Goal: Submit feedback/report problem

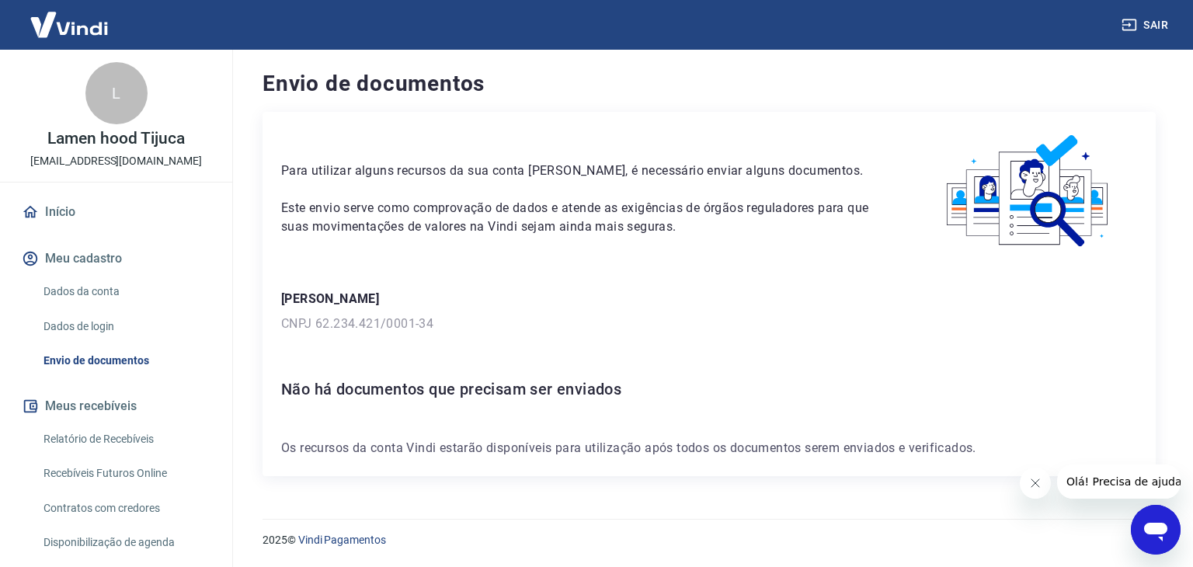
click at [1146, 516] on icon "Abrir janela de mensagens" at bounding box center [1156, 530] width 28 height 28
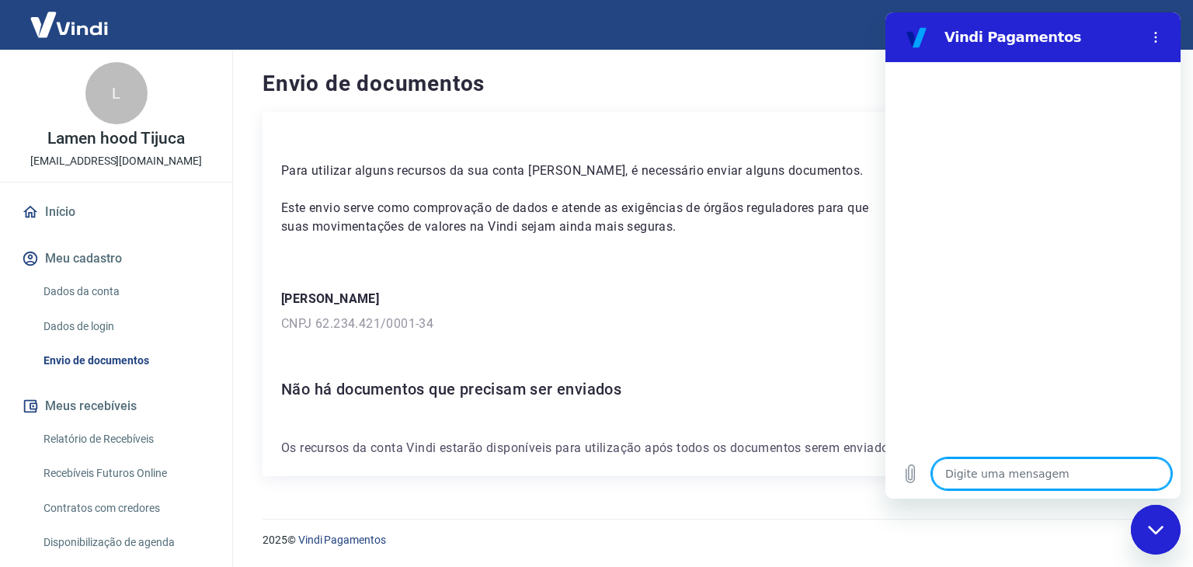
click at [1056, 467] on textarea at bounding box center [1051, 473] width 239 height 31
type textarea "s"
type textarea "x"
type textarea "su"
type textarea "x"
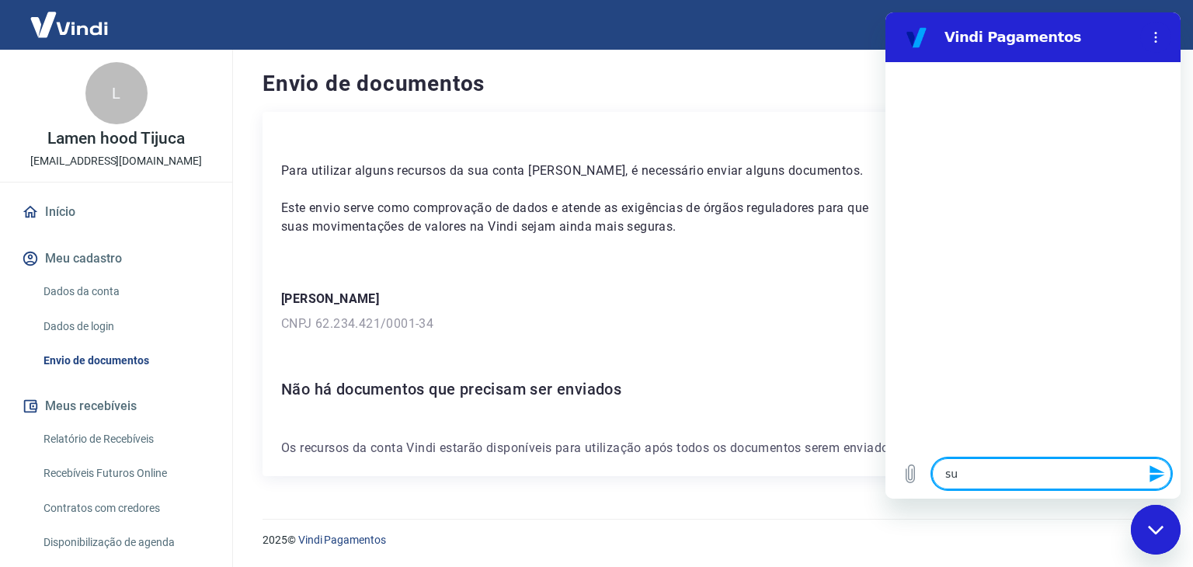
type textarea "sup"
type textarea "x"
type textarea "supo"
type textarea "x"
type textarea "supor"
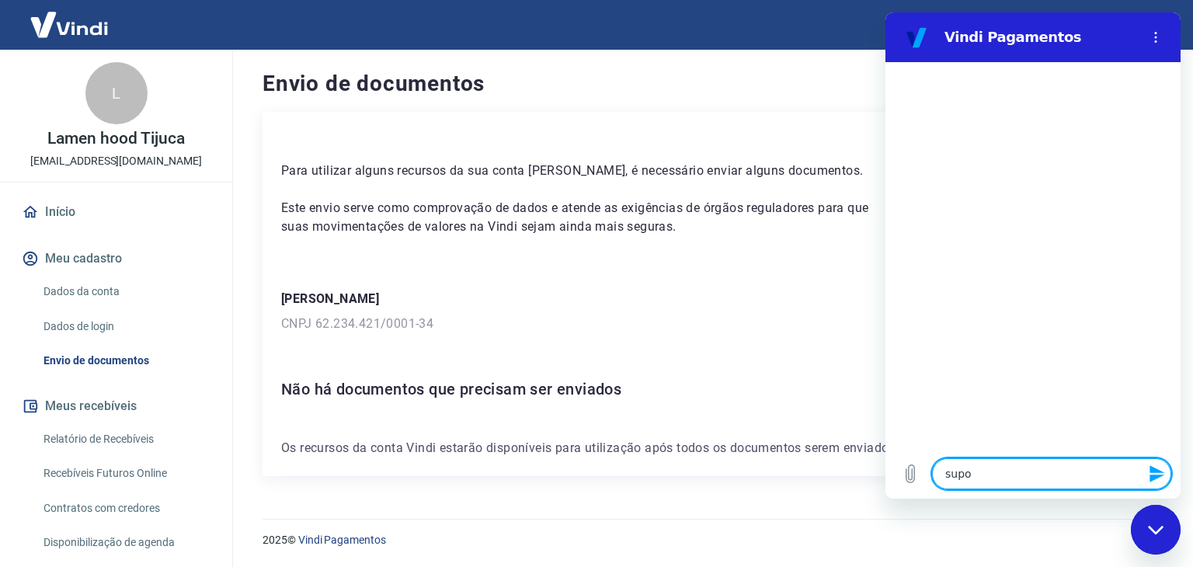
type textarea "x"
type textarea "suport"
type textarea "x"
type textarea "suporte"
type textarea "x"
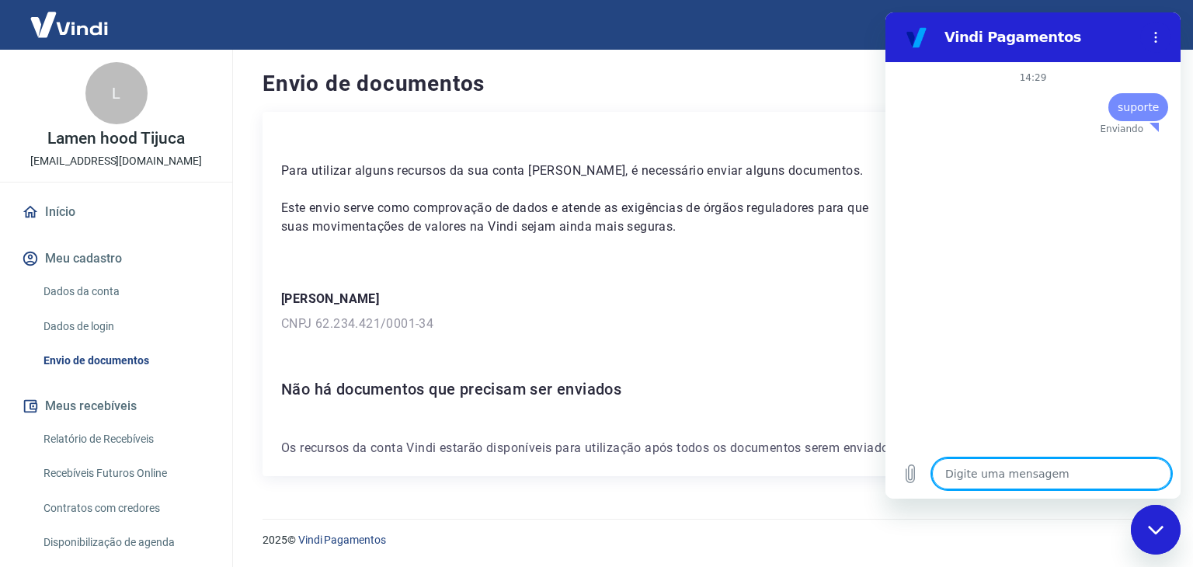
type textarea "x"
type textarea "s"
type textarea "x"
type textarea "su"
type textarea "x"
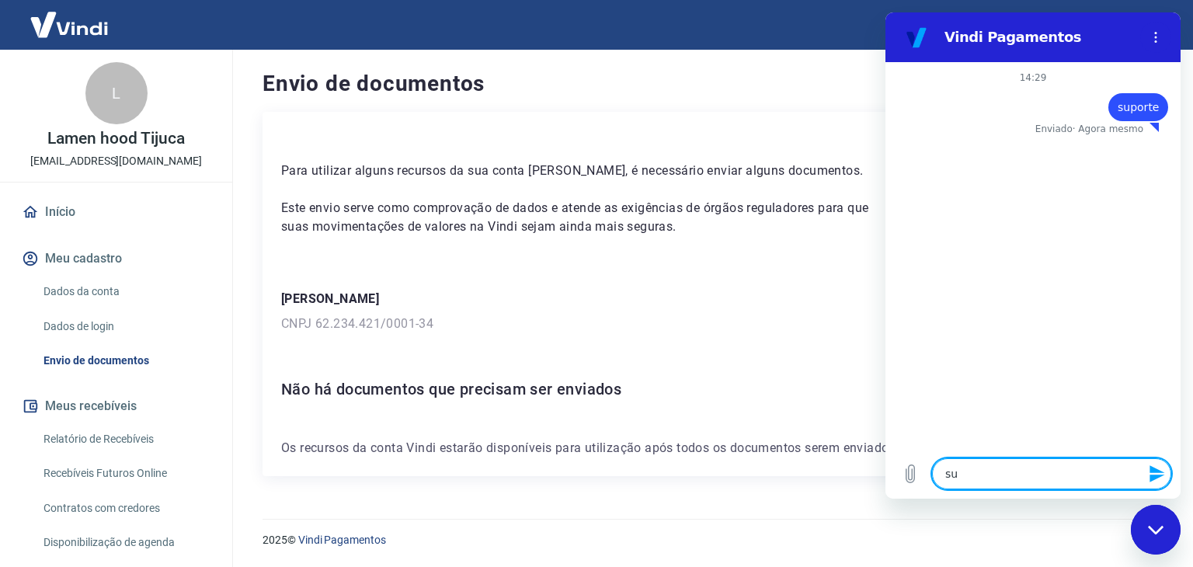
type textarea "sup"
type textarea "x"
type textarea "supo"
type textarea "x"
type textarea "supor"
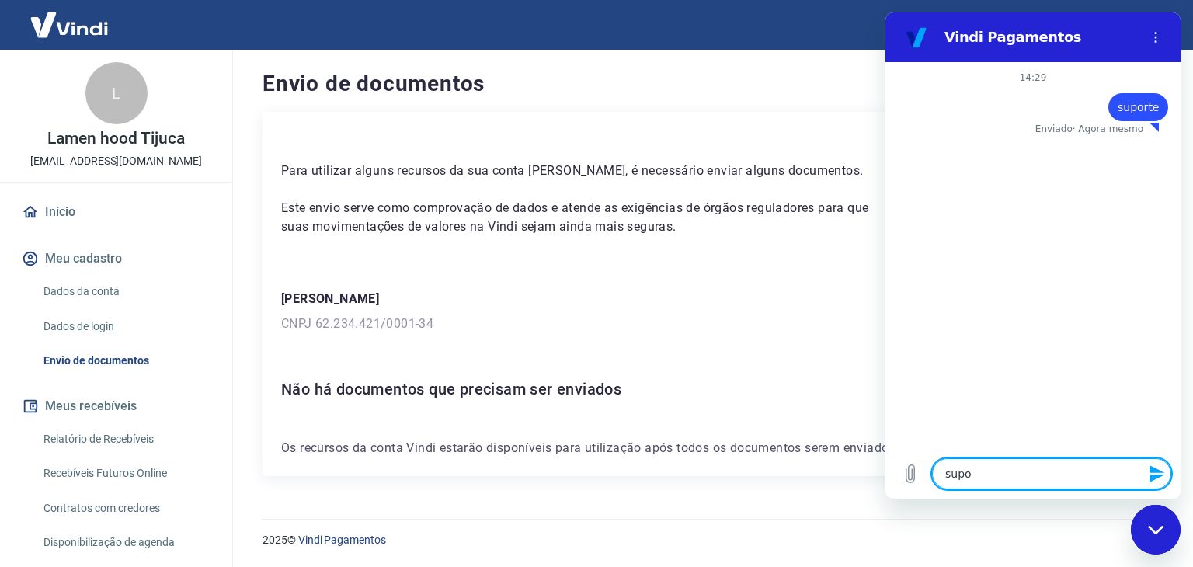
type textarea "x"
type textarea "suport"
type textarea "x"
type textarea "suporte"
type textarea "x"
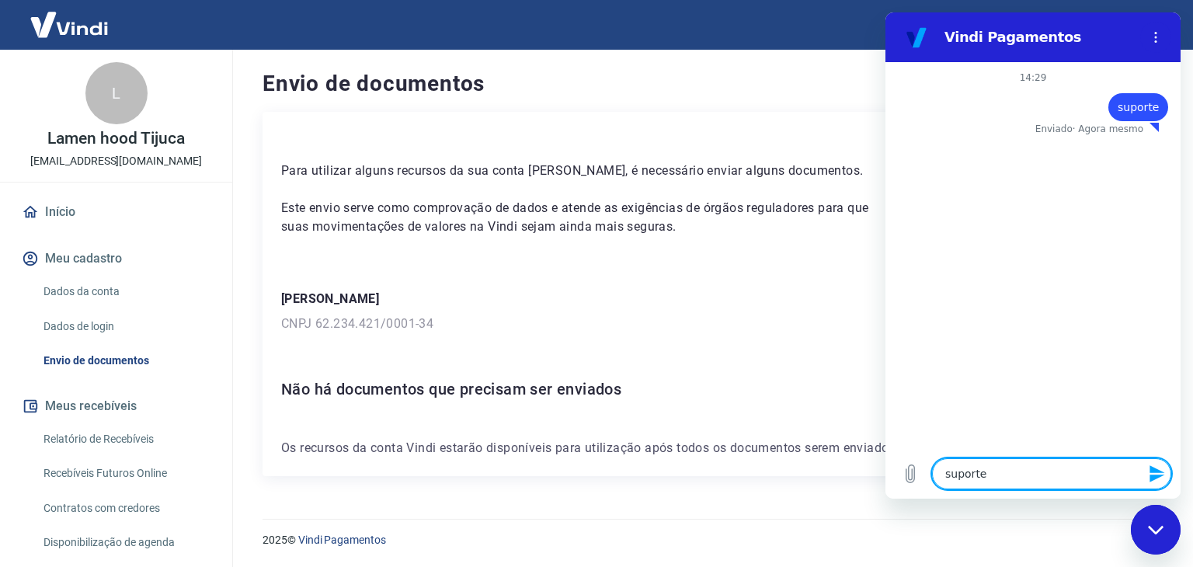
type textarea "suporte"
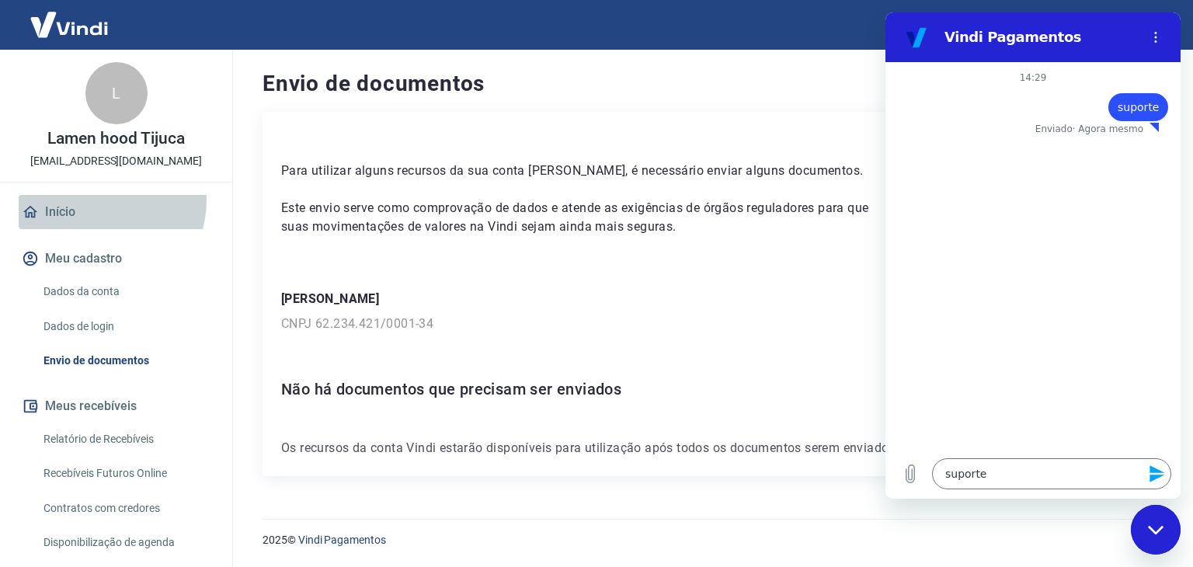
click at [106, 201] on link "Início" at bounding box center [116, 212] width 195 height 34
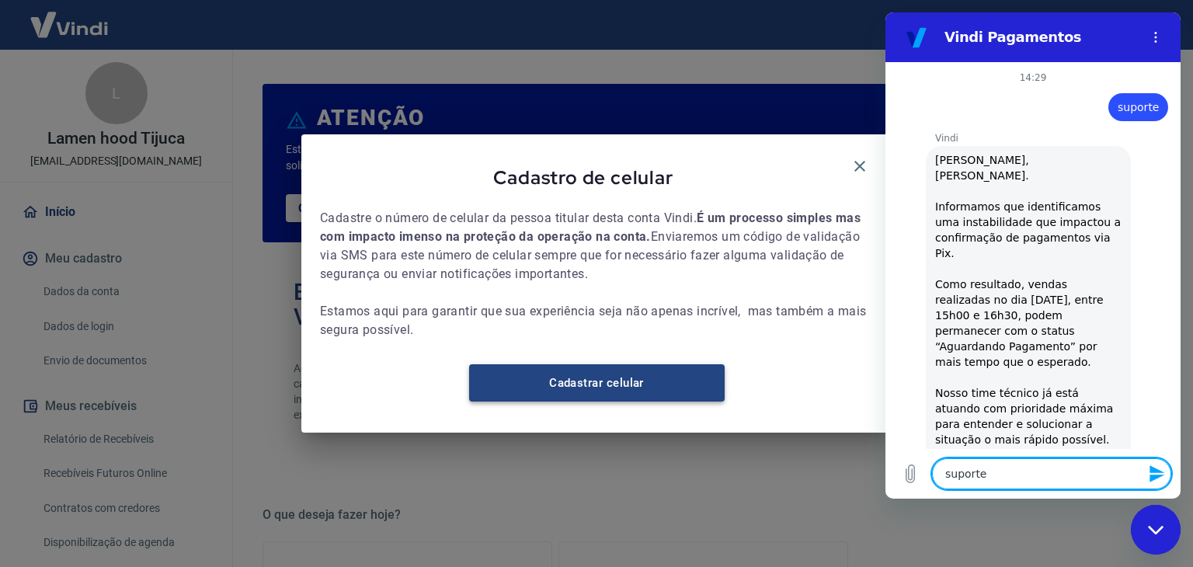
type textarea "x"
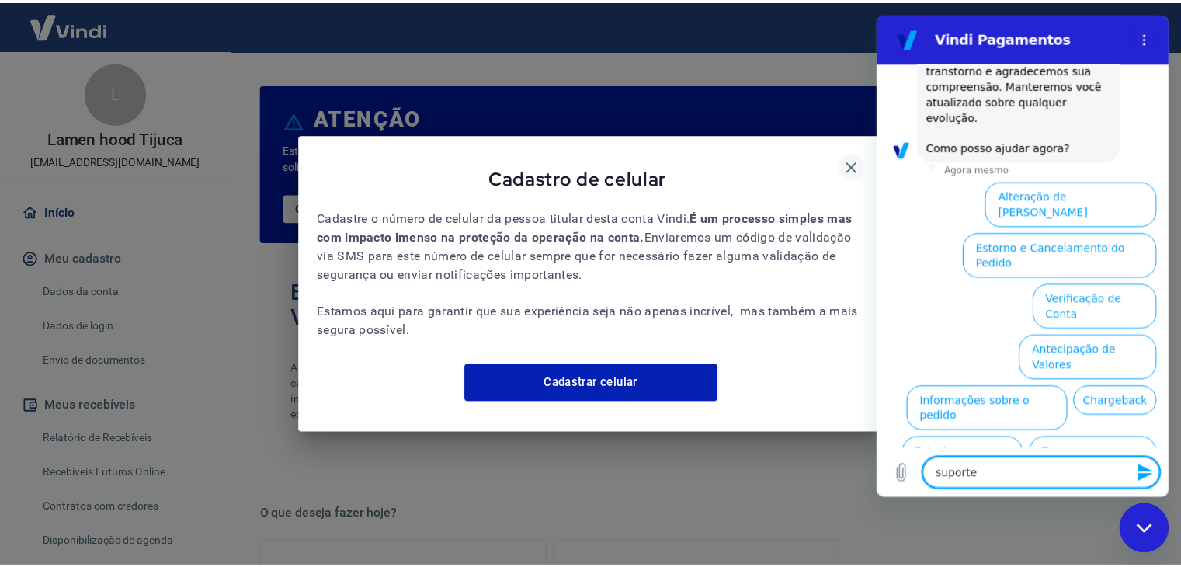
scroll to position [448, 0]
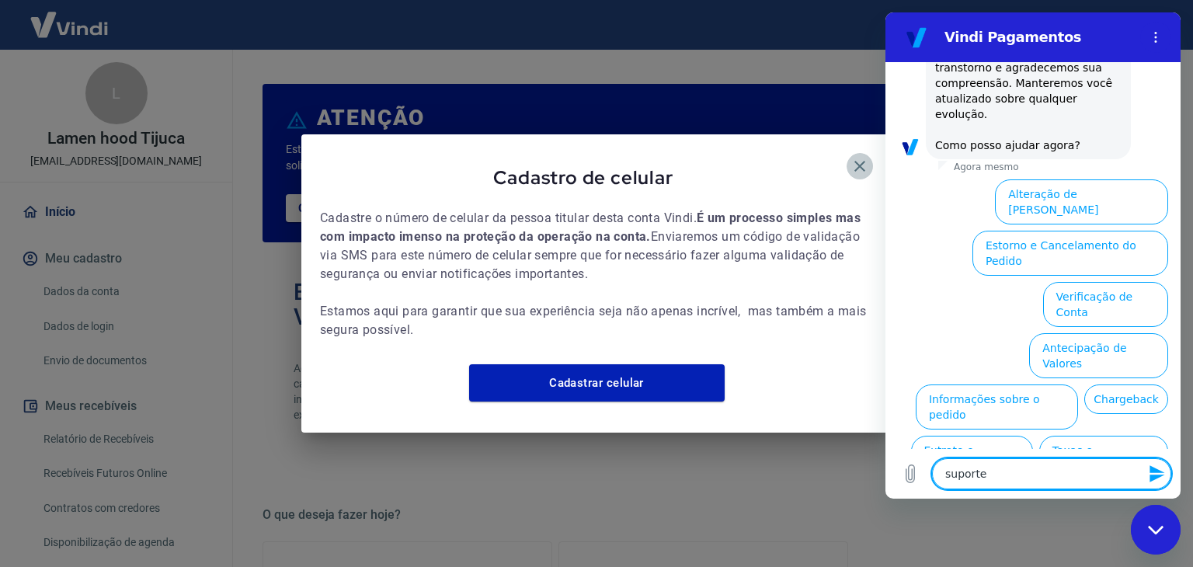
click at [868, 157] on icon "button" at bounding box center [859, 166] width 19 height 19
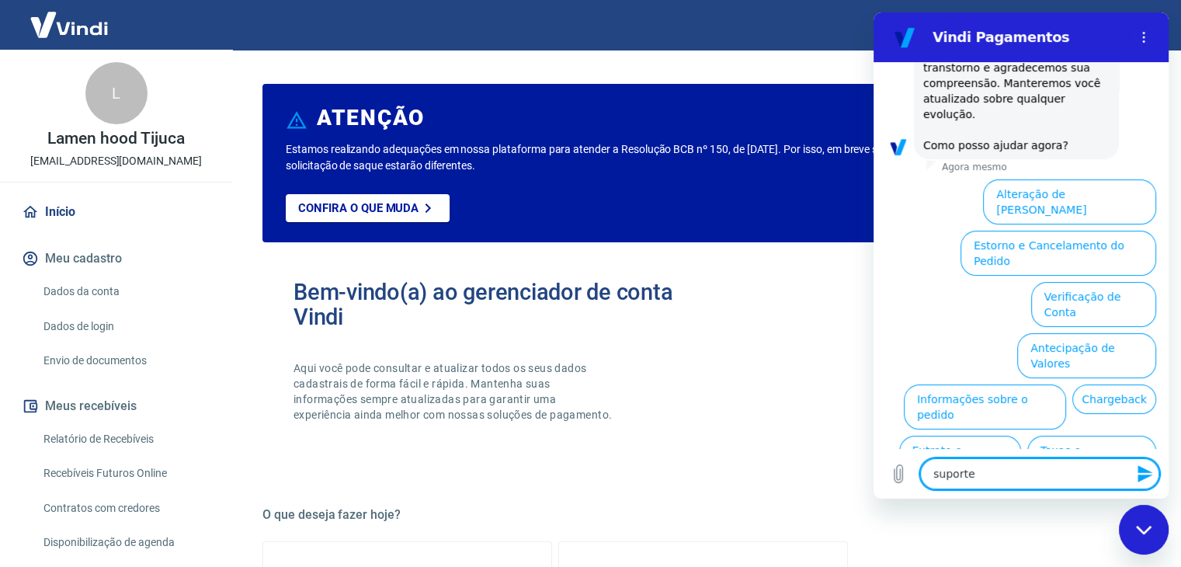
click at [1028, 476] on textarea "suporte" at bounding box center [1039, 473] width 239 height 31
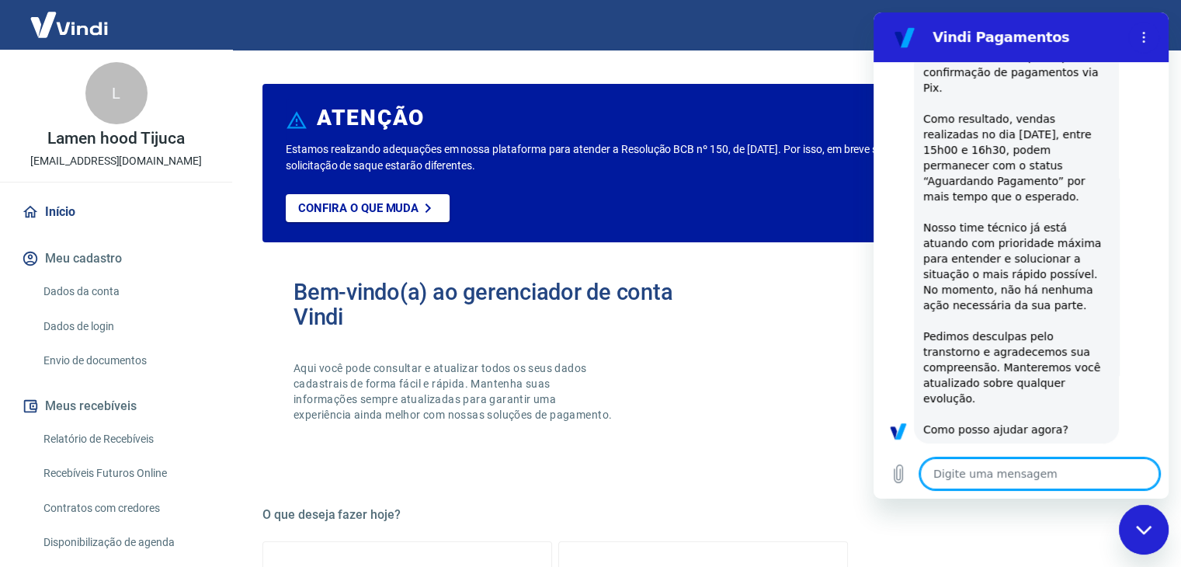
scroll to position [167, 0]
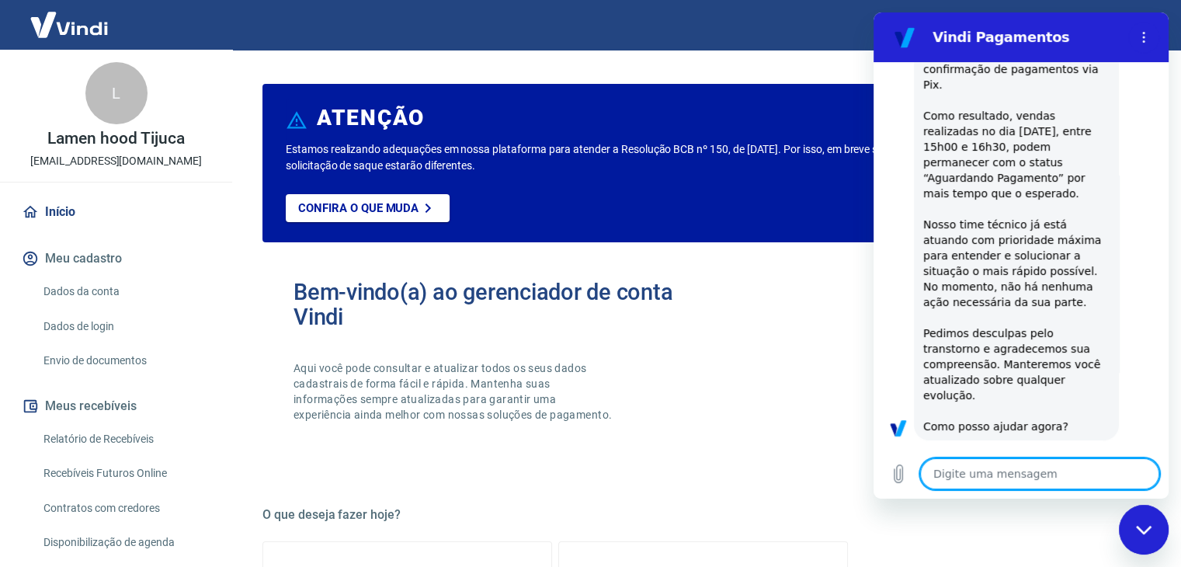
type textarea "x"
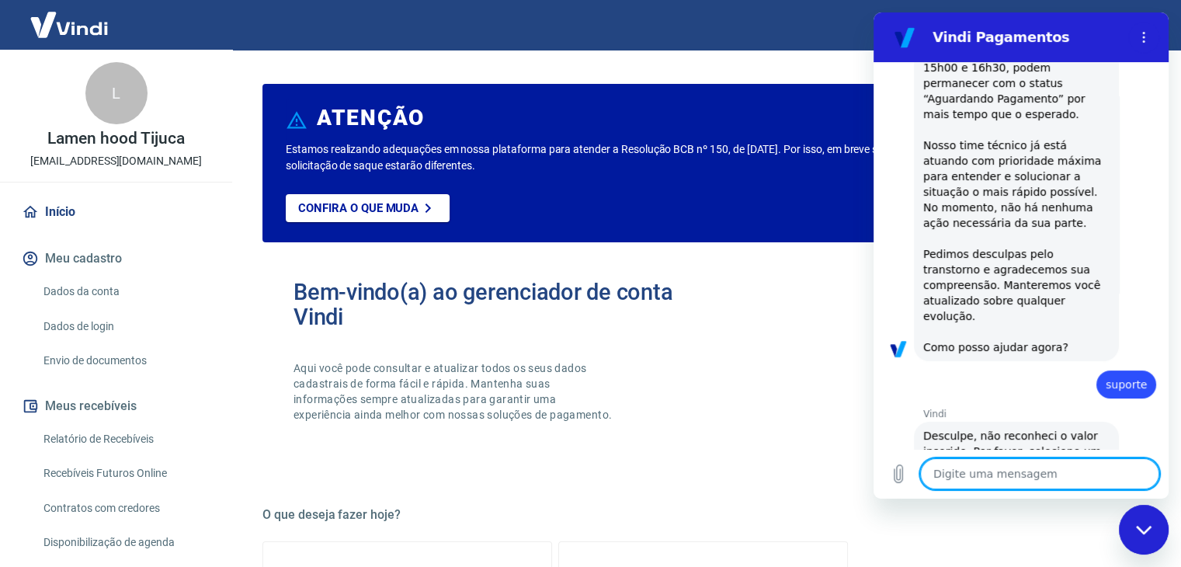
scroll to position [249, 0]
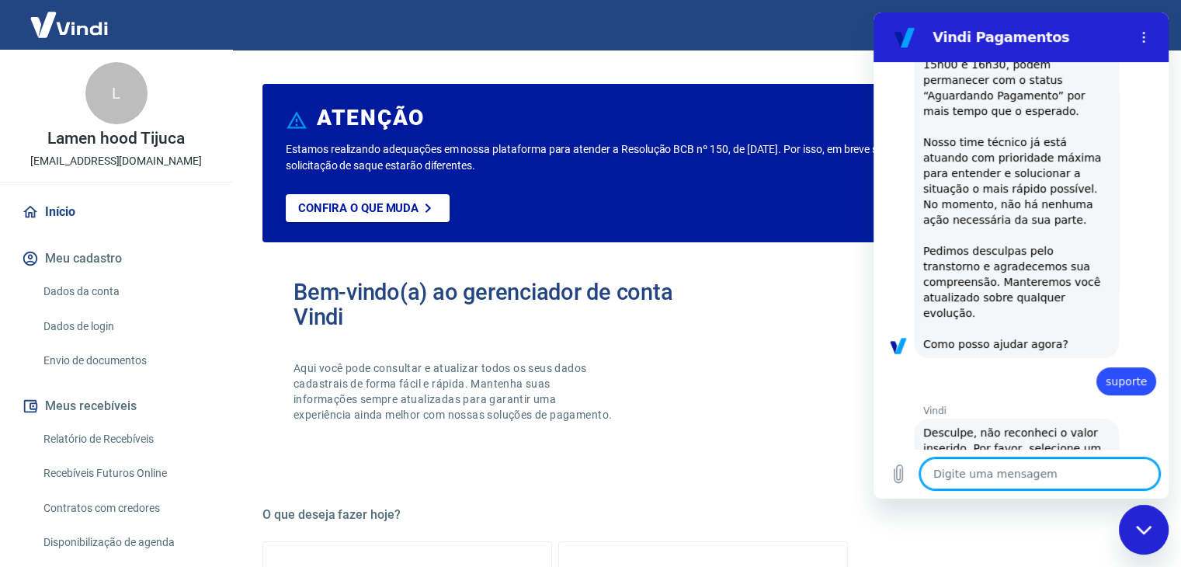
type textarea "suporte"
type textarea "x"
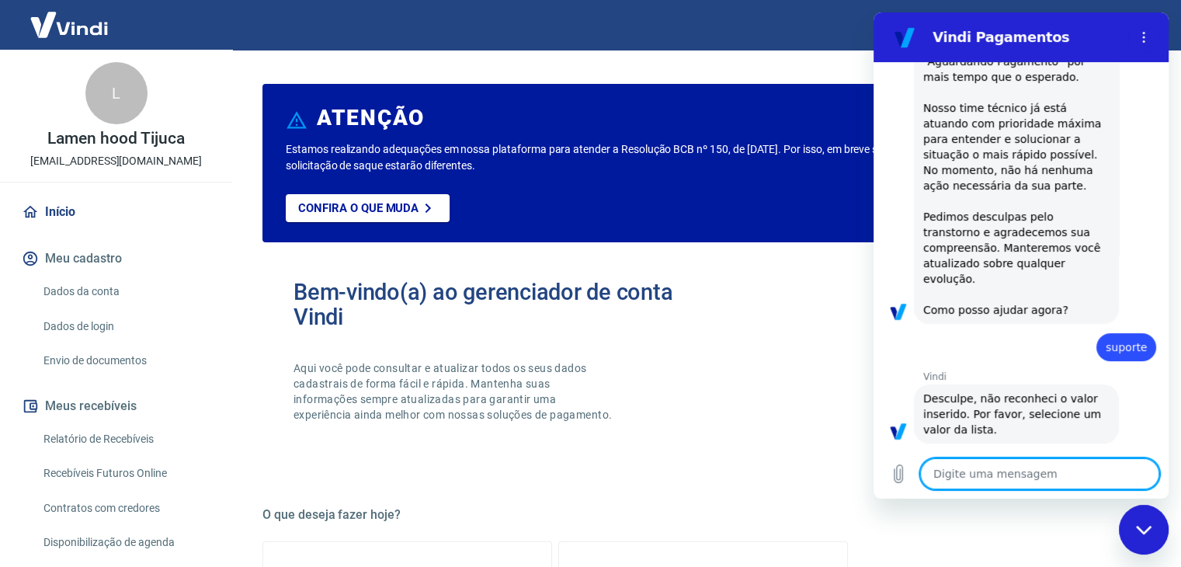
scroll to position [287, 0]
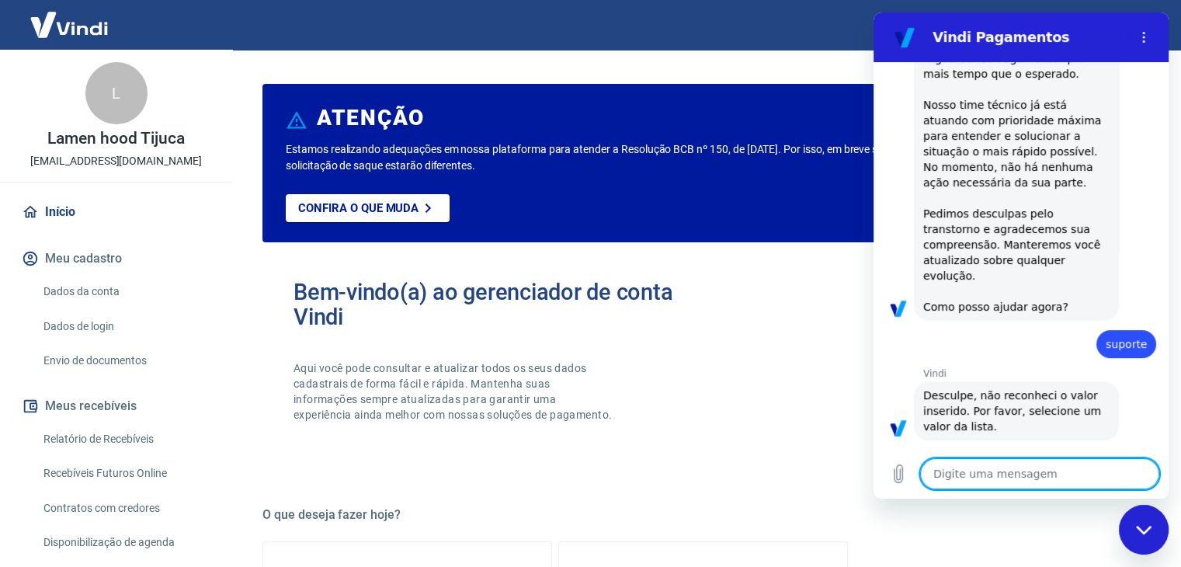
type textarea "x"
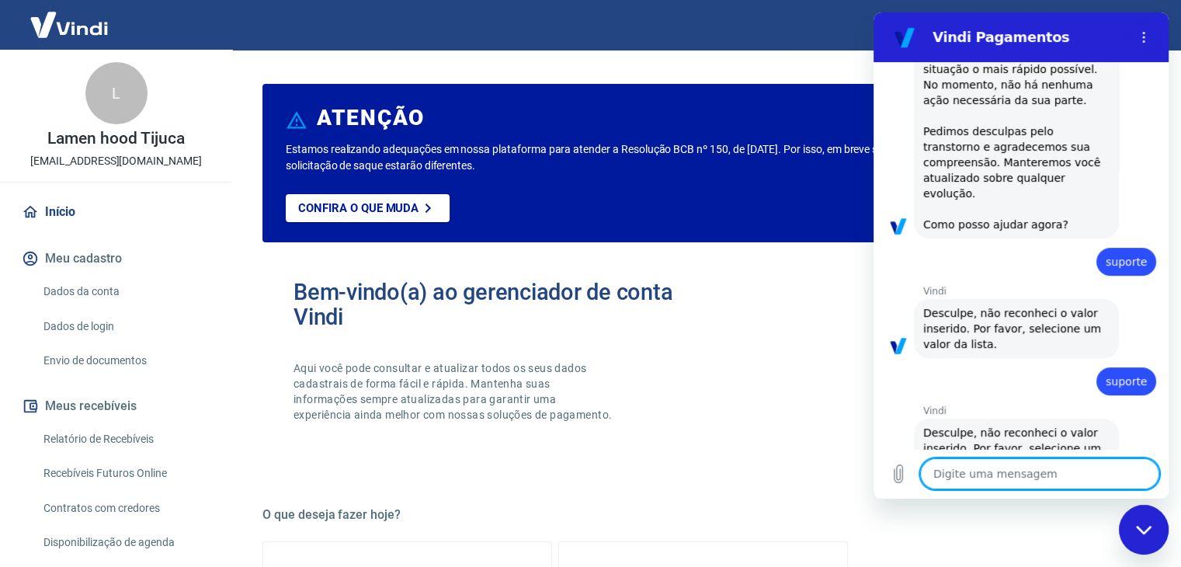
type textarea "suporte"
type textarea "x"
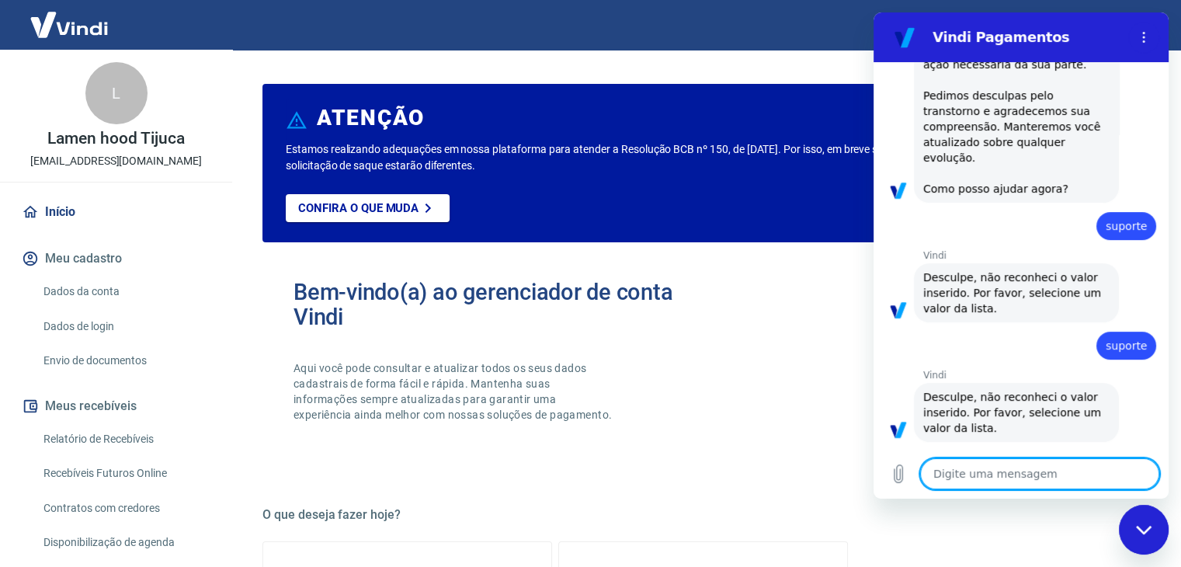
type textarea "x"
type textarea "suporte"
type textarea "x"
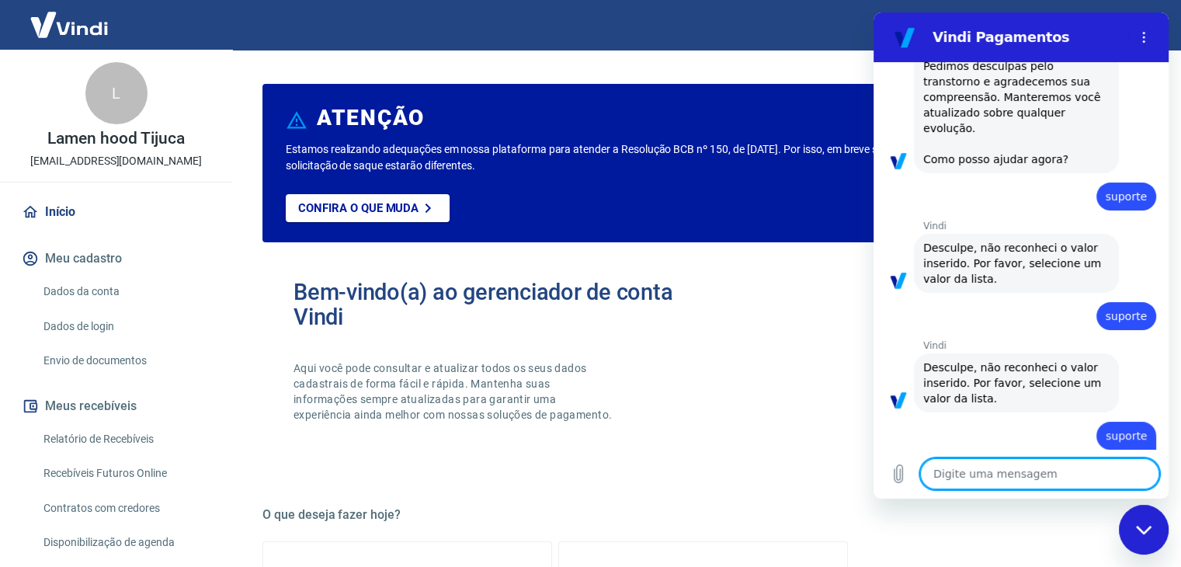
type textarea "x"
type textarea "suporte"
type textarea "x"
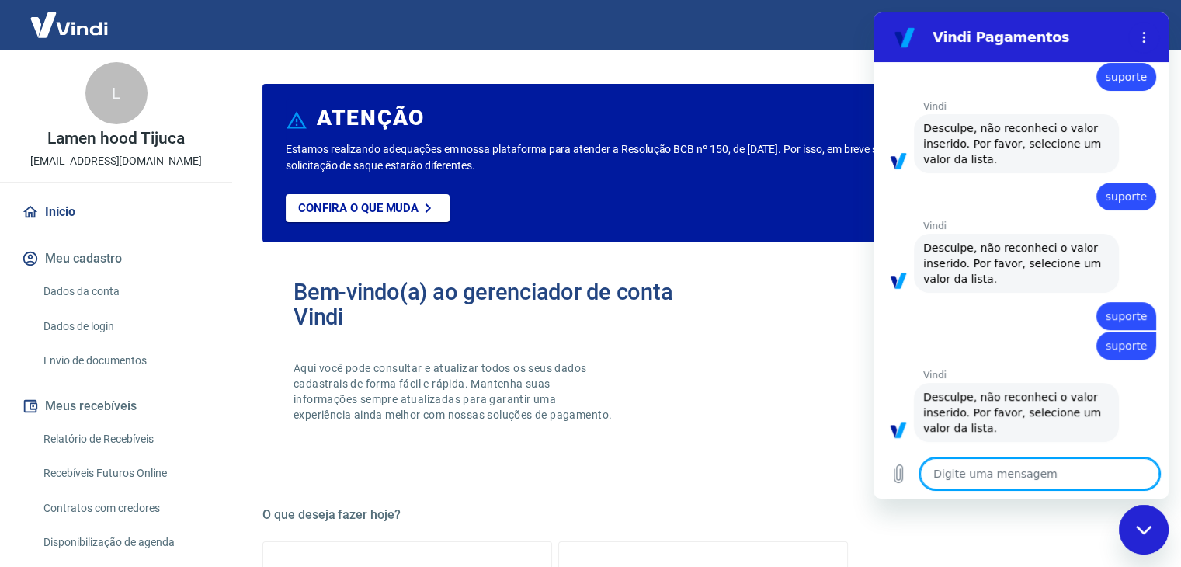
type textarea "x"
type textarea "suporte"
type textarea "x"
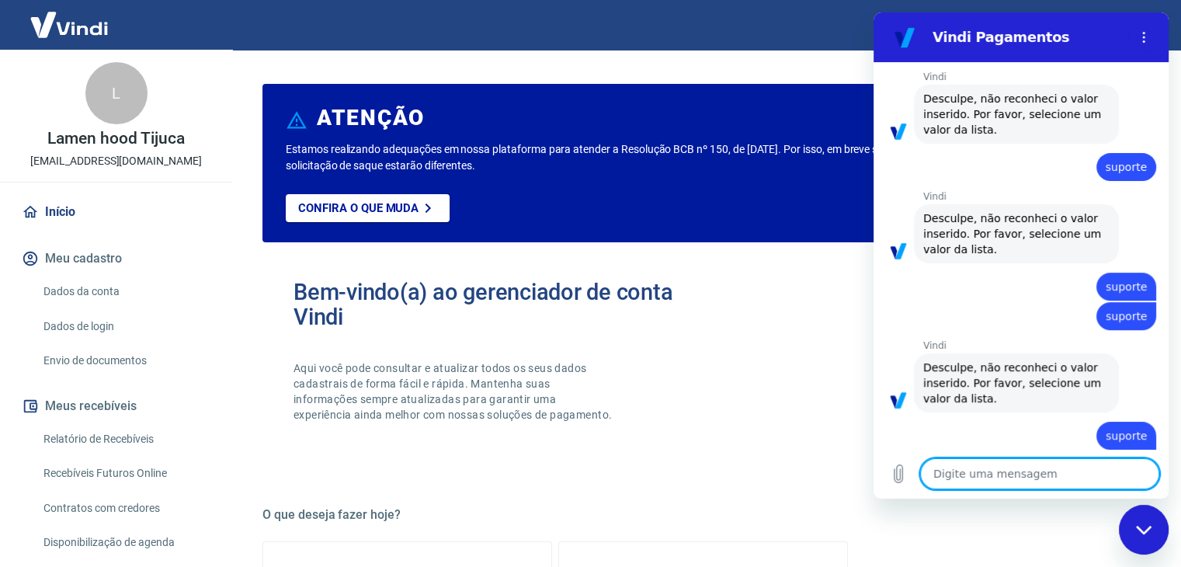
type textarea "x"
type textarea "suporte"
type textarea "x"
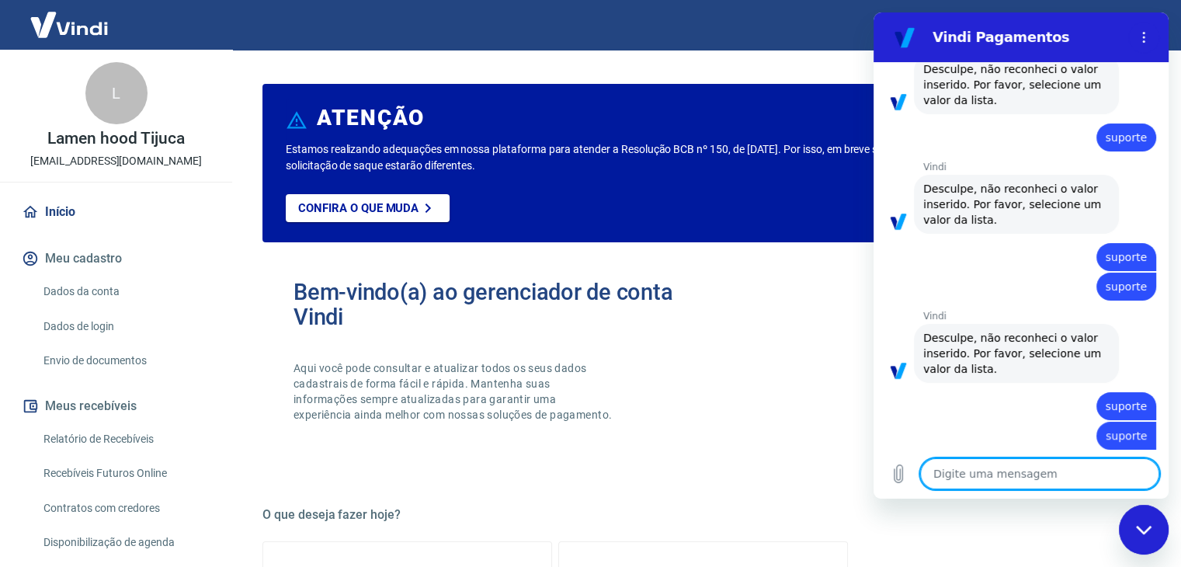
type textarea "x"
type textarea "suporte"
type textarea "x"
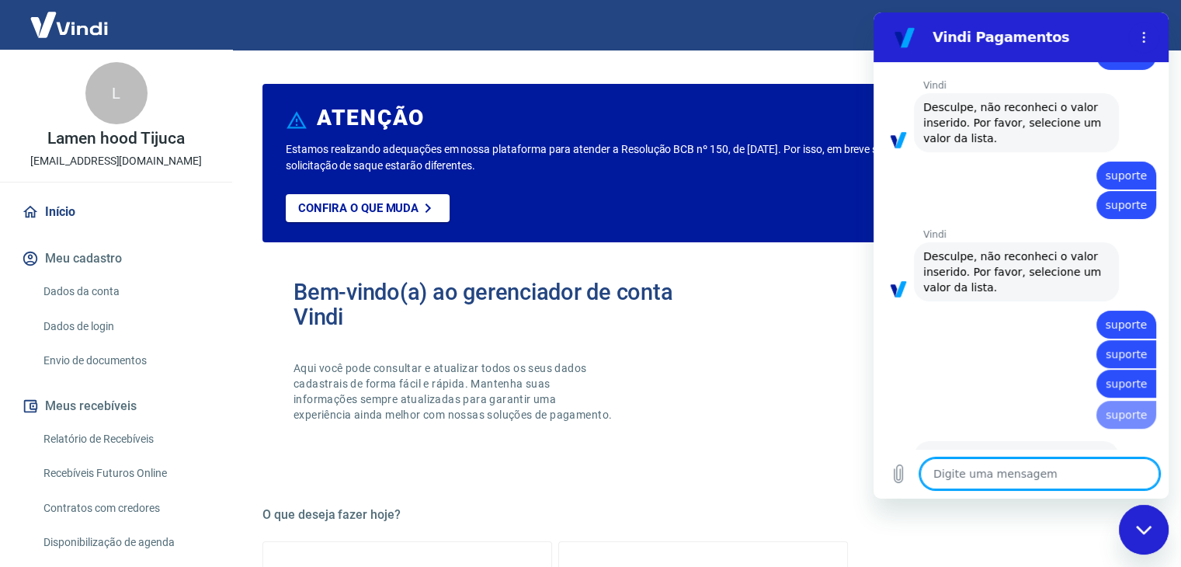
type textarea "x"
type textarea "suporte"
type textarea "x"
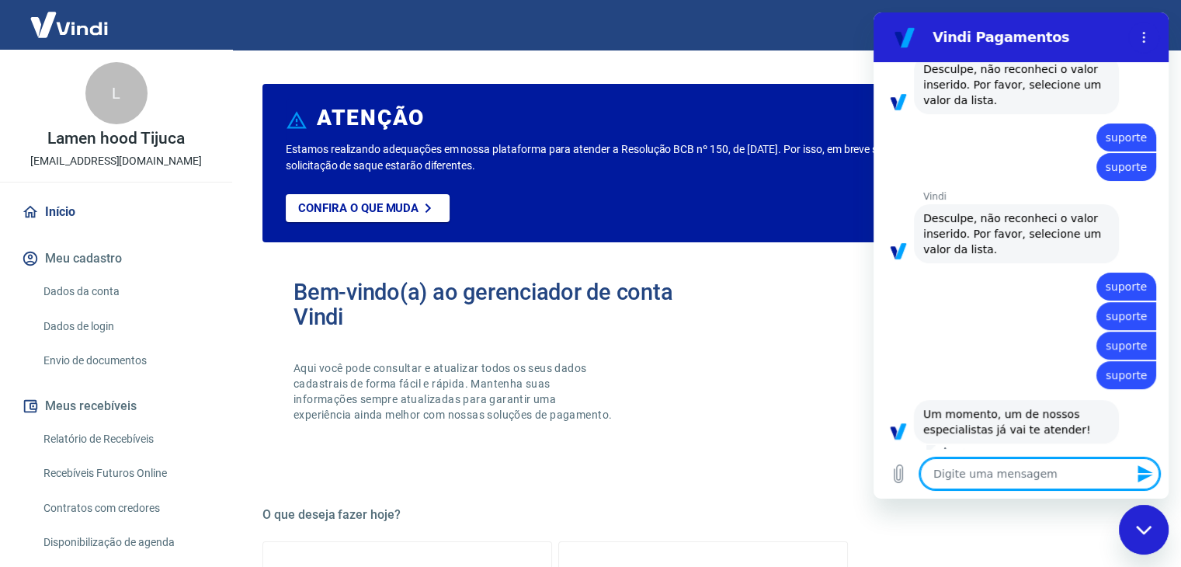
type textarea "x"
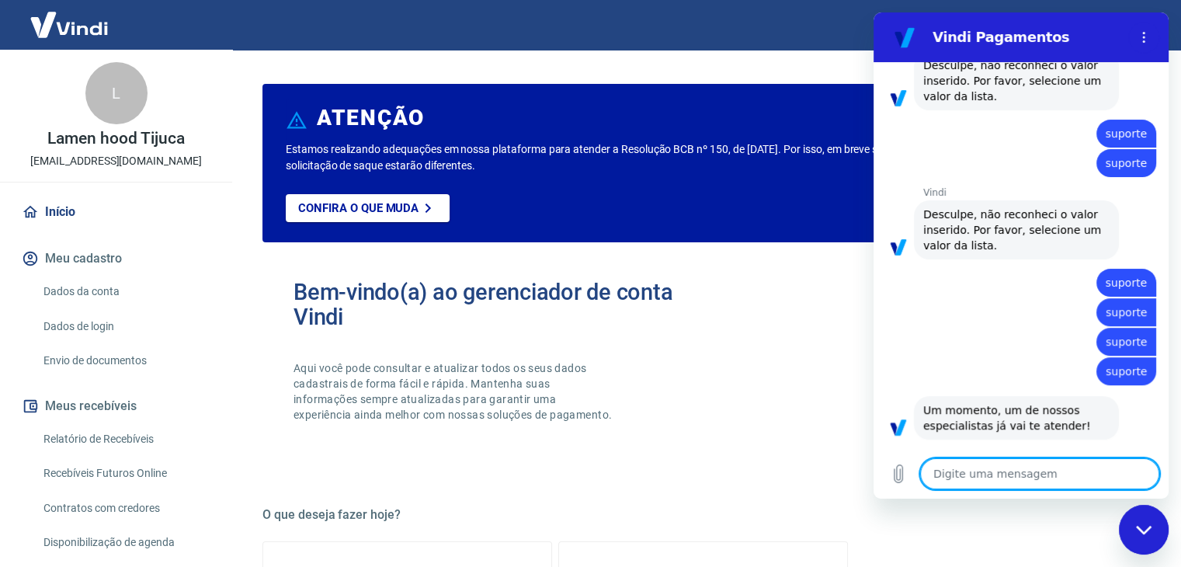
type textarea "suporte"
type textarea "x"
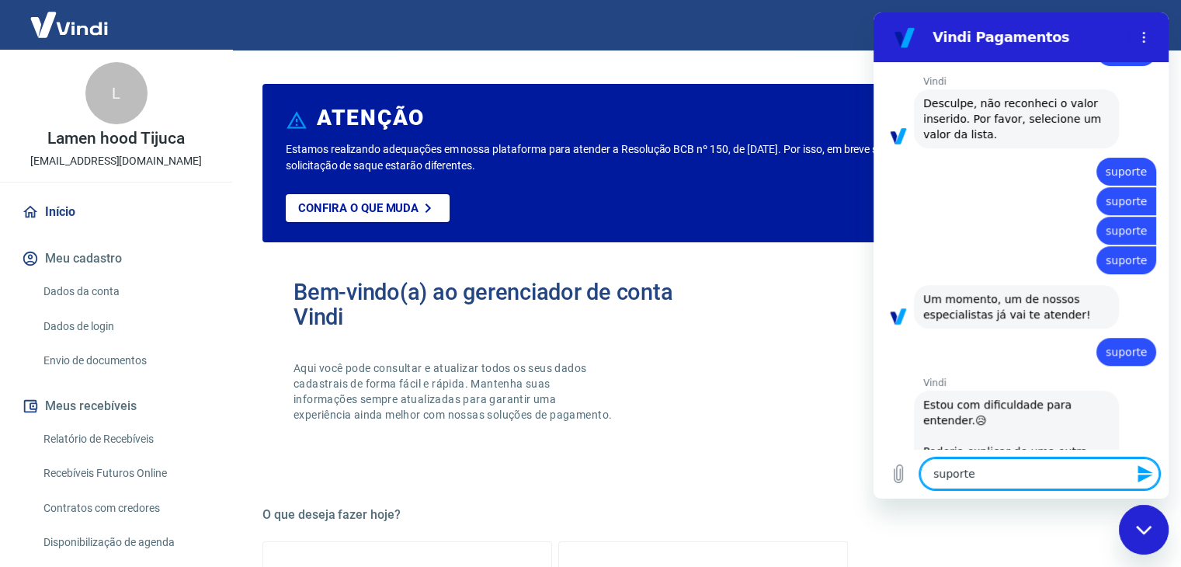
type textarea "x"
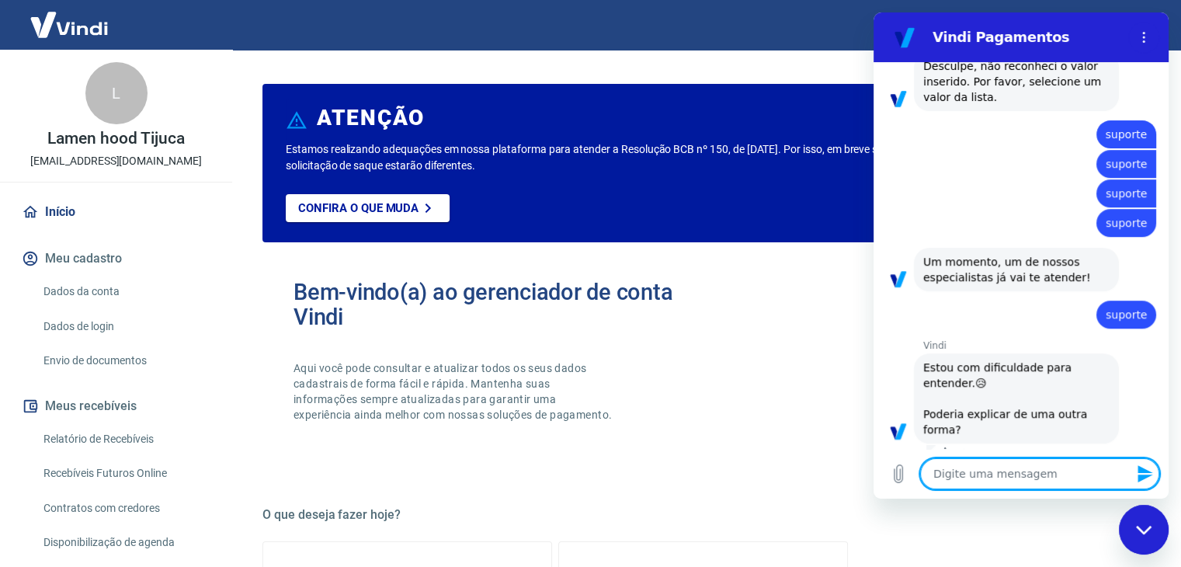
type textarea "suporte"
type textarea "x"
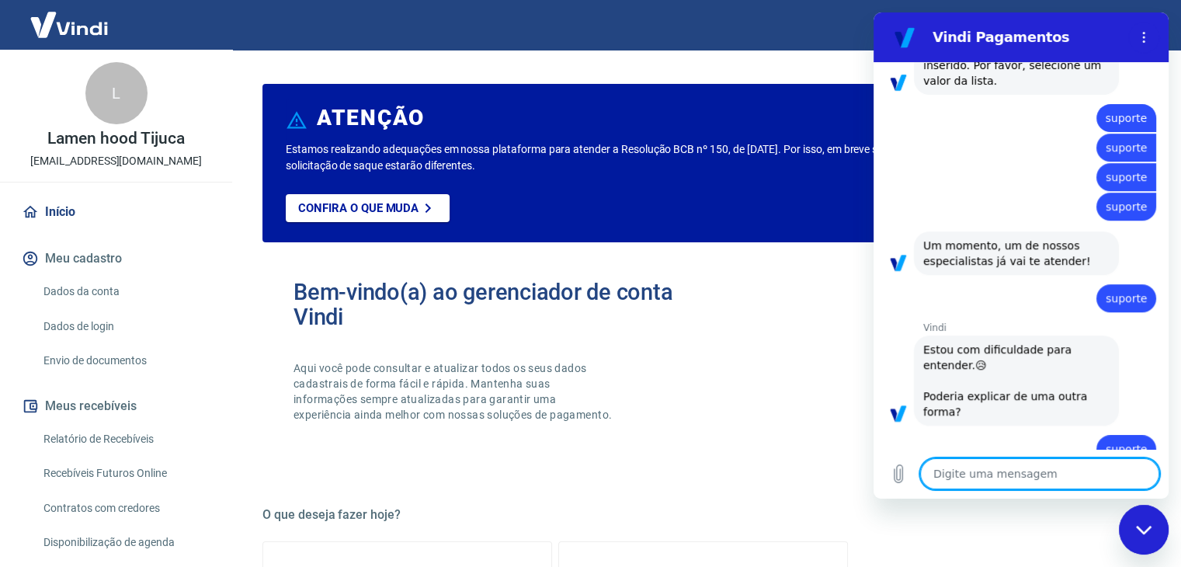
type textarea "suporte"
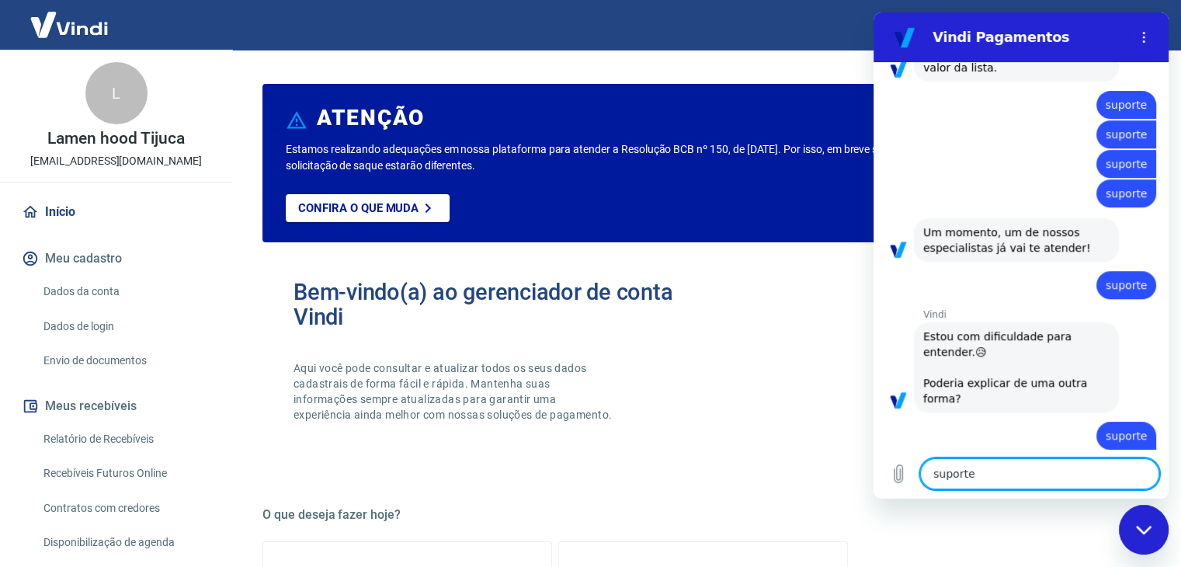
type textarea "x"
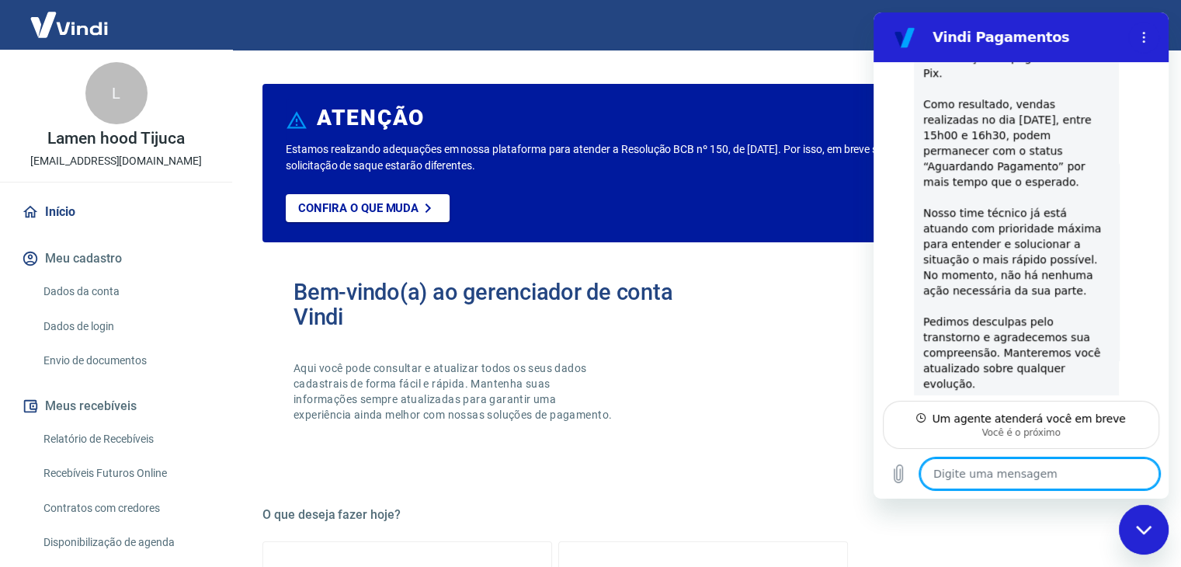
scroll to position [1500, 0]
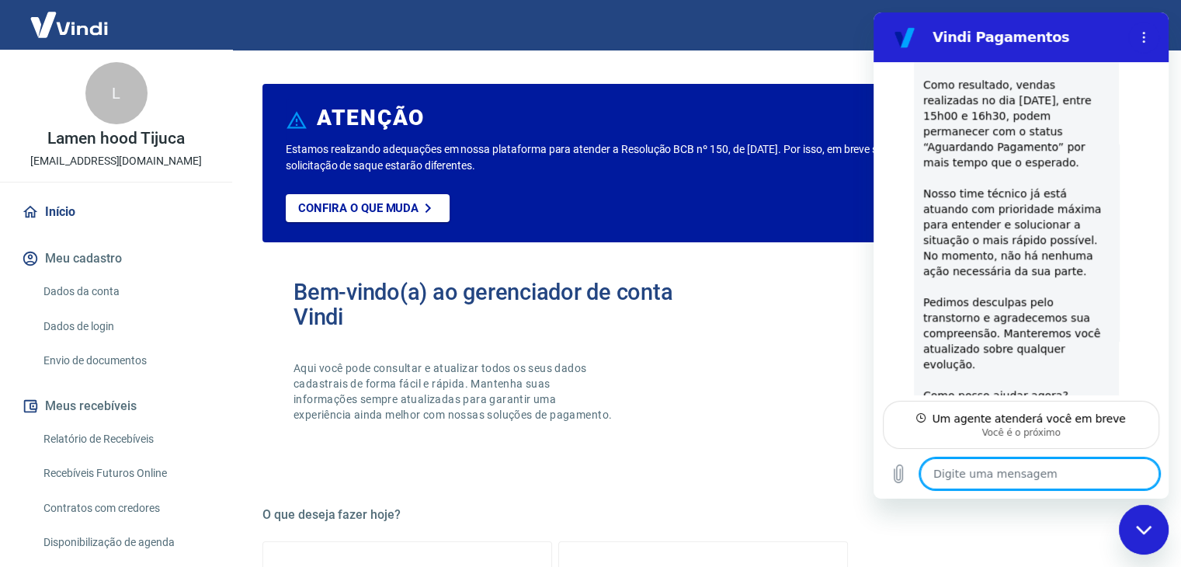
click at [1023, 472] on textarea at bounding box center [1039, 473] width 239 height 31
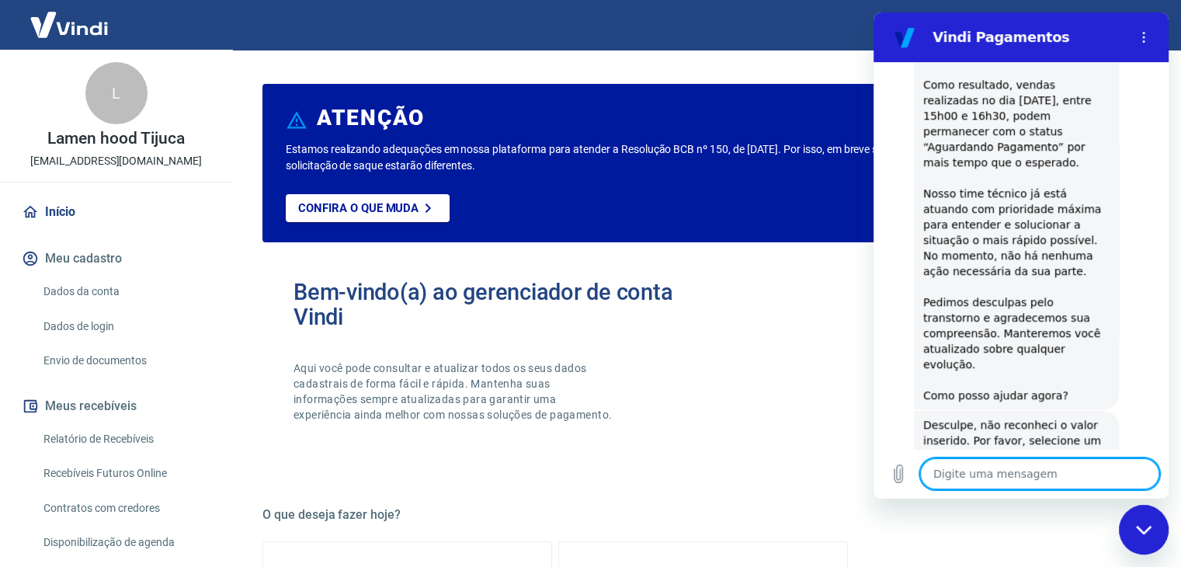
scroll to position [1543, 0]
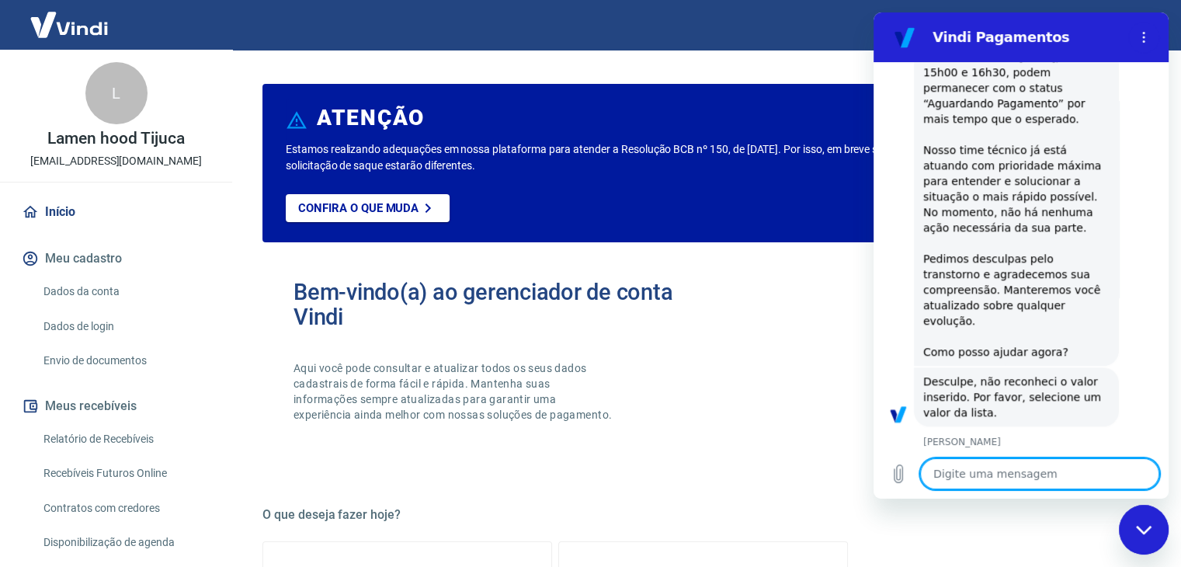
type textarea "x"
click at [1052, 468] on textarea at bounding box center [1039, 473] width 239 height 31
type textarea "O"
type textarea "x"
type textarea "Oi"
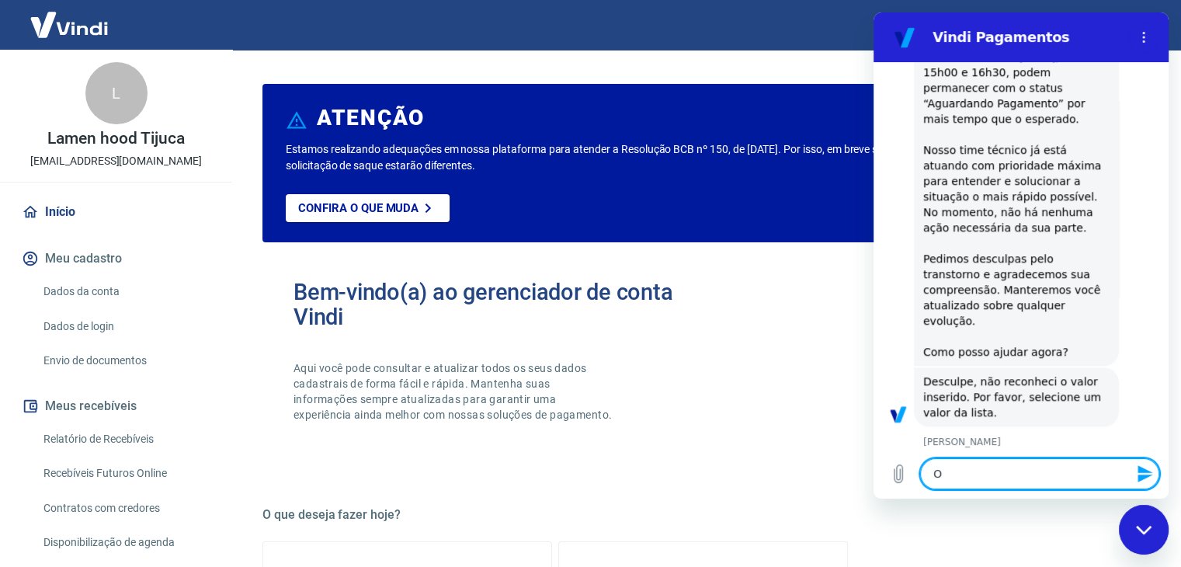
type textarea "x"
type textarea "Oi"
type textarea "x"
type textarea "Oi N"
type textarea "x"
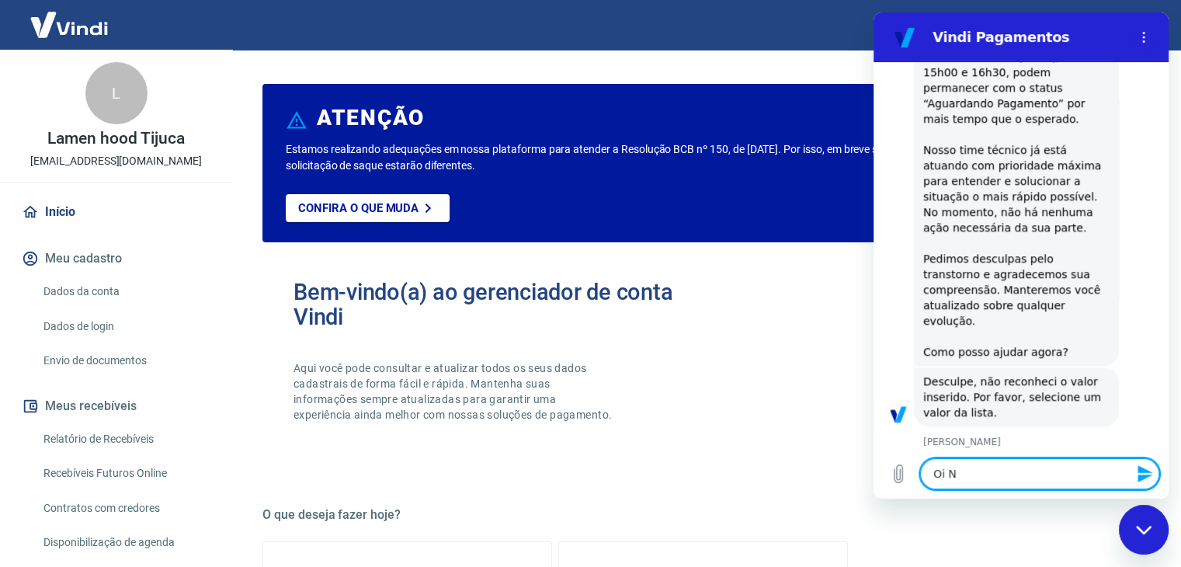
type textarea "Oi Na"
type textarea "x"
type textarea "Oi Nan"
type textarea "x"
type textarea "Oi Nani"
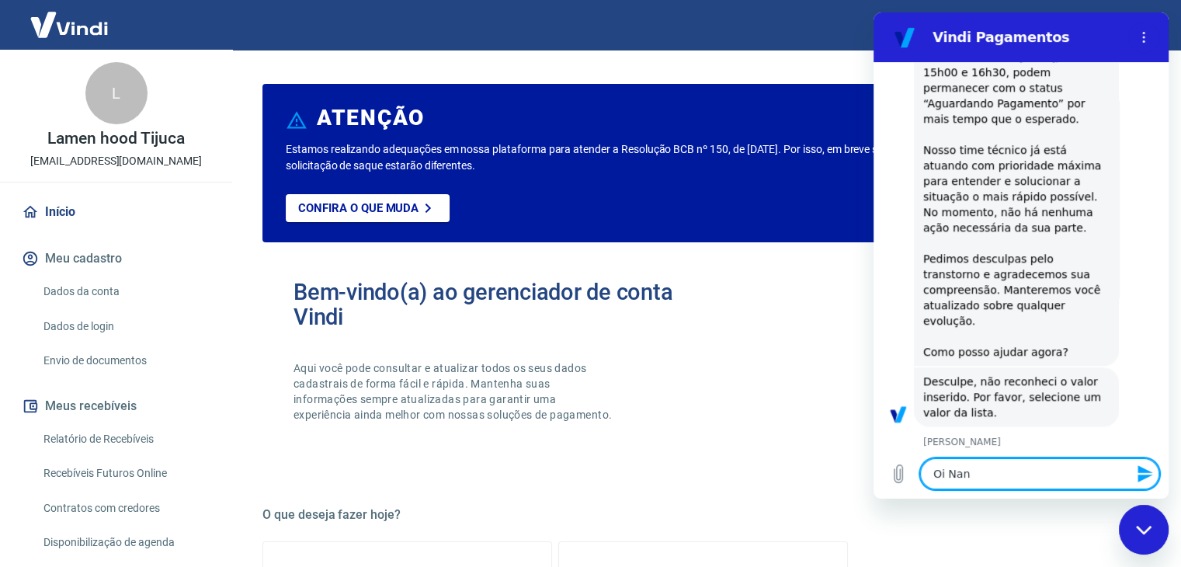
type textarea "x"
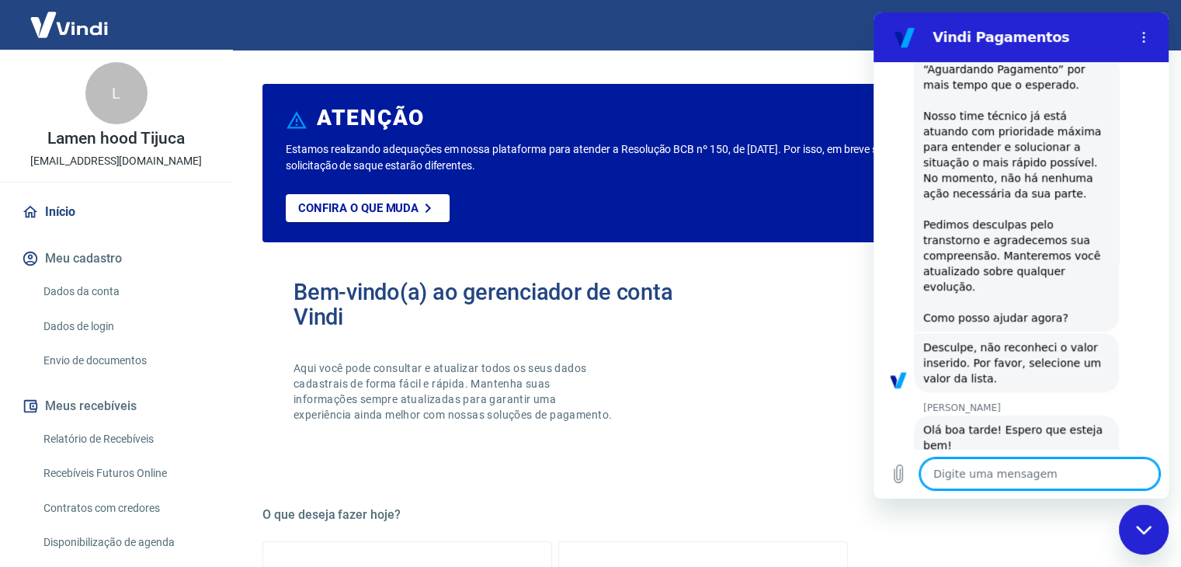
scroll to position [1581, 0]
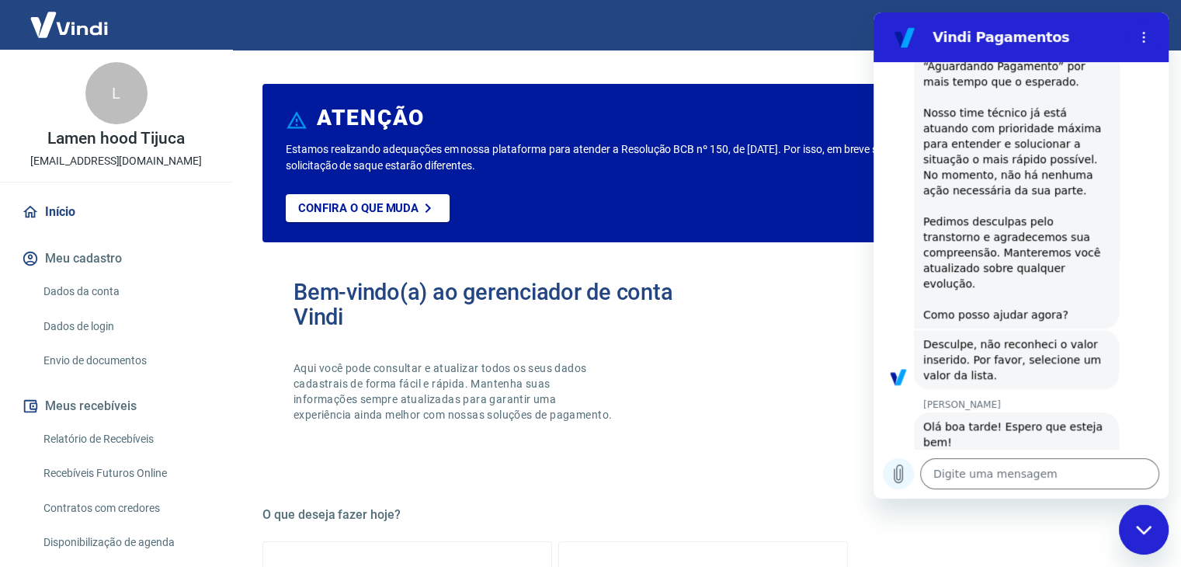
click at [889, 482] on icon "Carregar arquivo" at bounding box center [898, 473] width 19 height 19
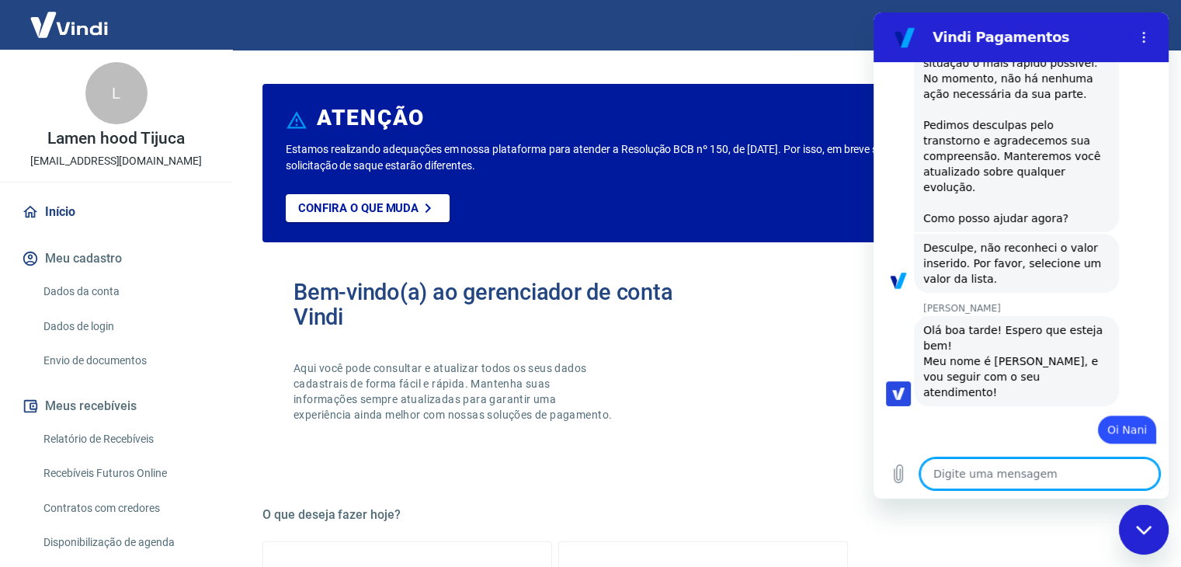
type textarea "x"
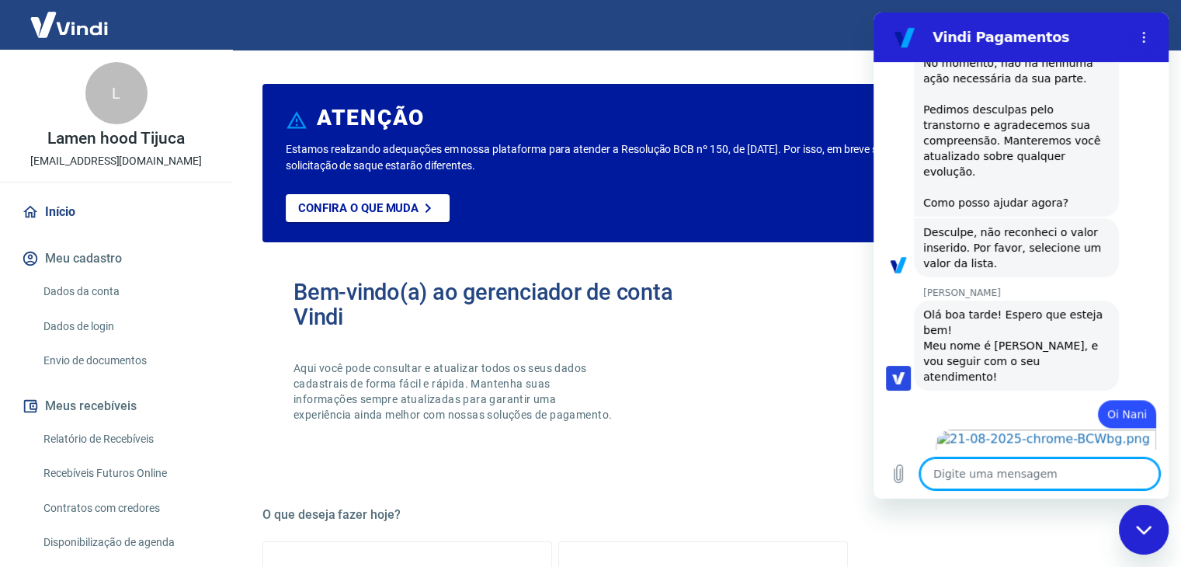
scroll to position [1696, 0]
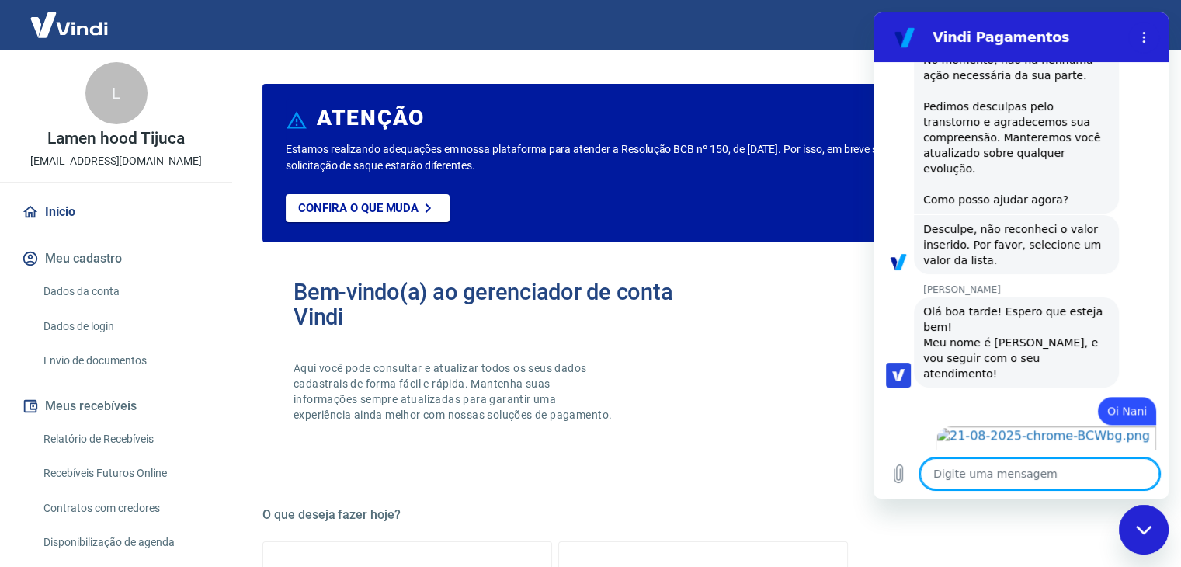
type textarea "E"
type textarea "x"
type textarea "Es"
type textarea "x"
type textarea "Est"
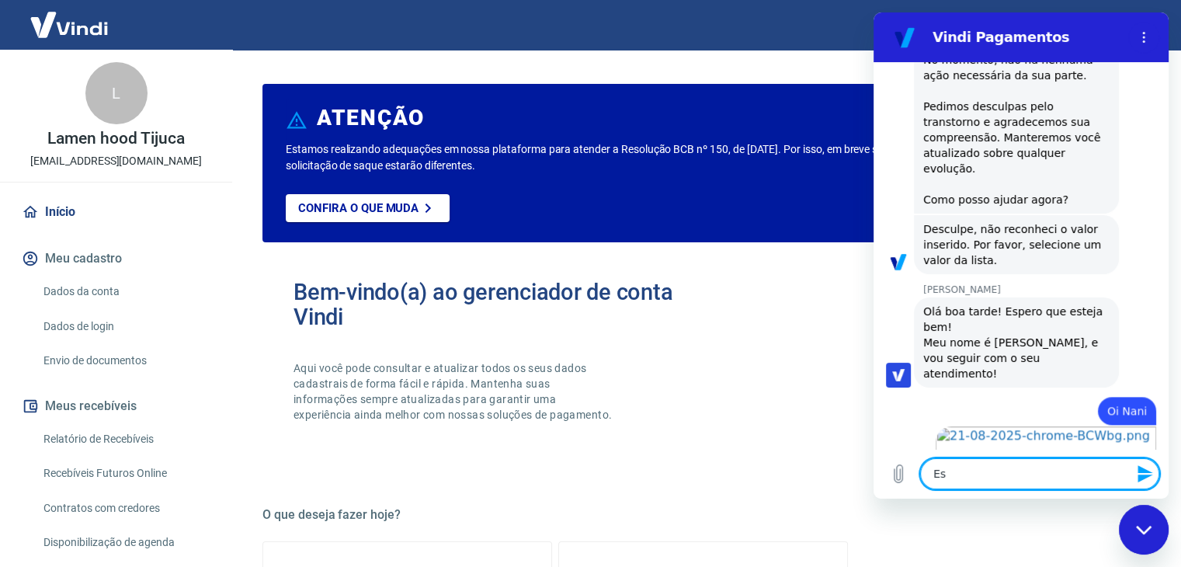
type textarea "x"
type textarea "Esto"
type textarea "x"
type textarea "Estou"
type textarea "x"
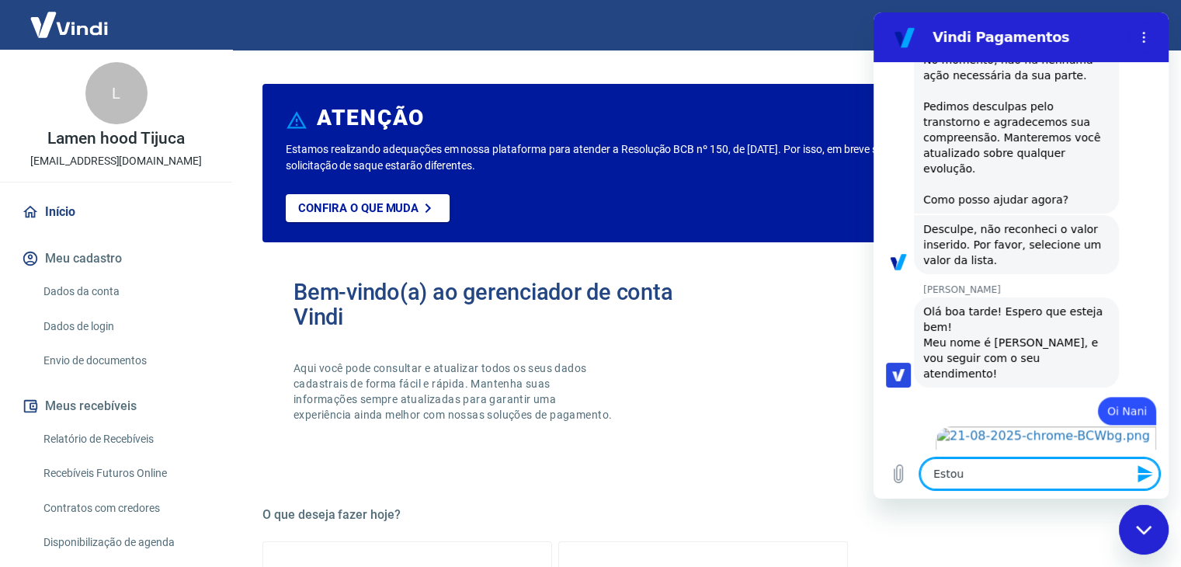
type textarea "Estou"
type textarea "x"
type textarea "Estou t"
type textarea "x"
type textarea "Estou te"
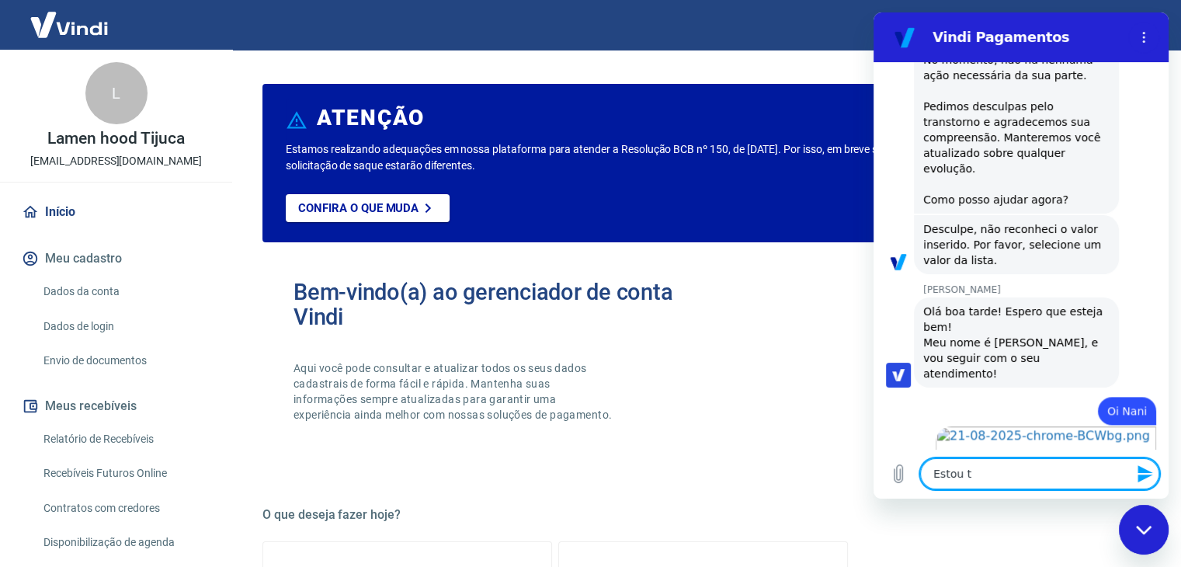
type textarea "x"
type textarea "Estou ten"
type textarea "x"
type textarea "Estou tent"
type textarea "x"
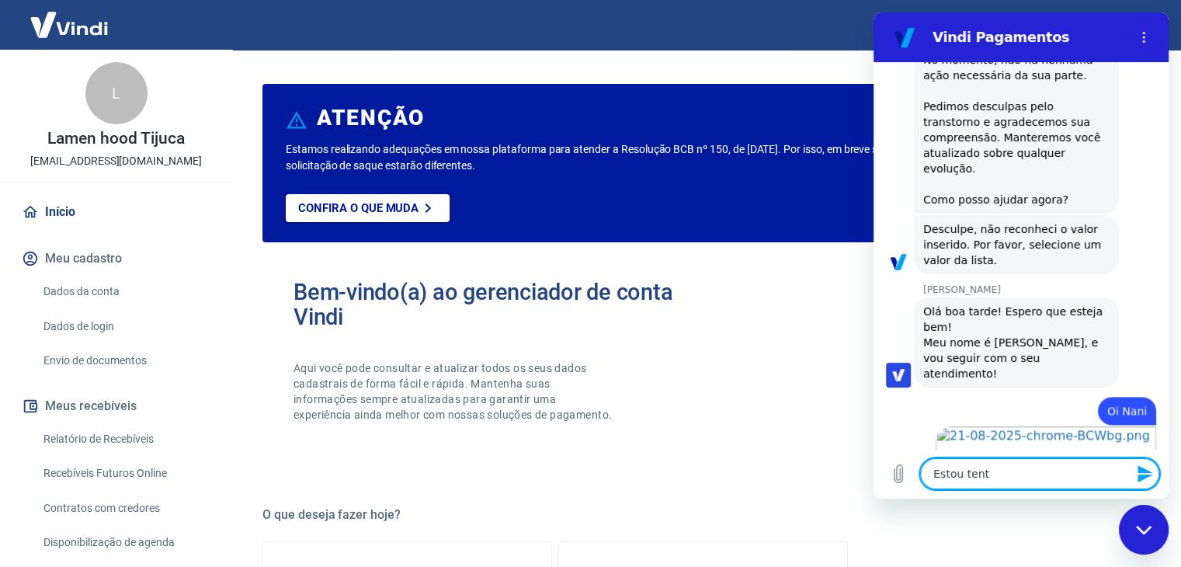
type textarea "Estou tenta"
type textarea "x"
type textarea "Estou tentan"
type textarea "x"
type textarea "Estou tentand"
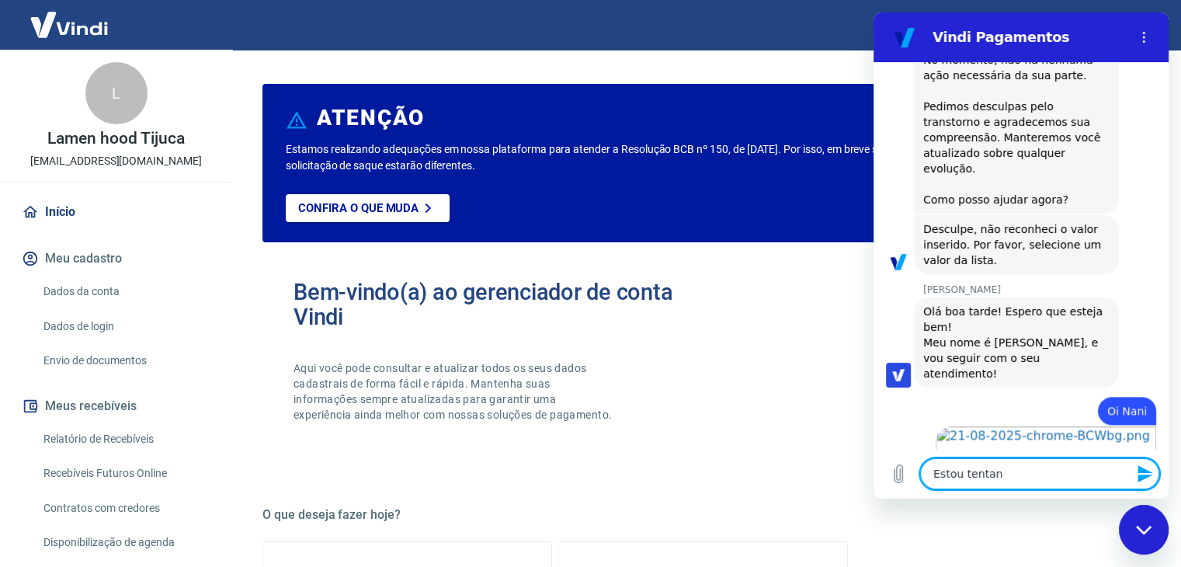
type textarea "x"
type textarea "Estou tentando"
type textarea "x"
type textarea "Estou tentando"
type textarea "x"
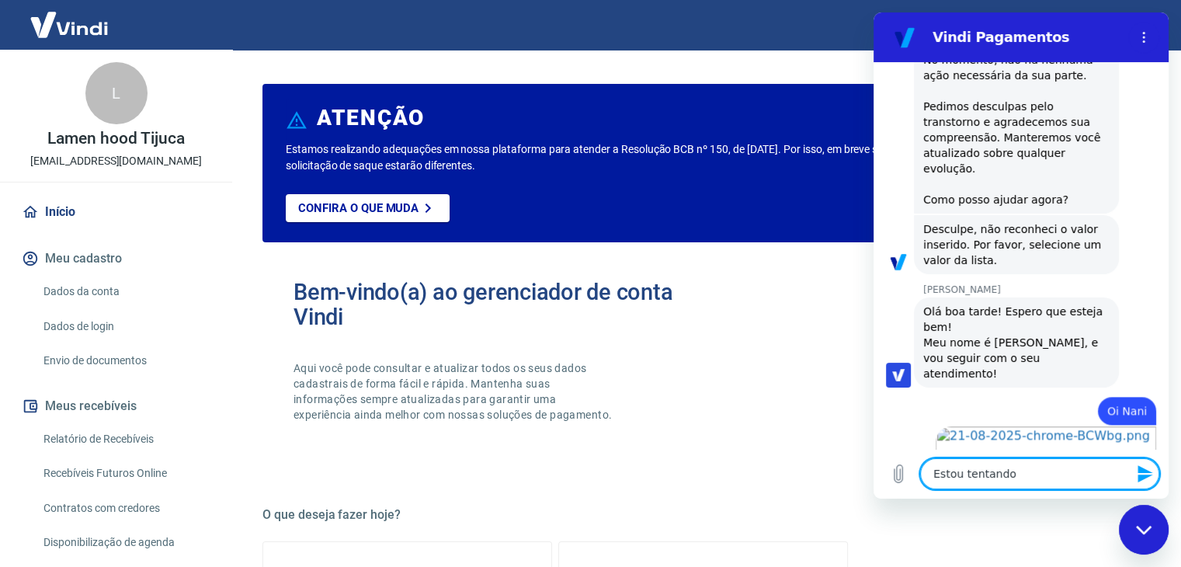
type textarea "Estou tentando c"
type textarea "x"
type textarea "Estou tentando ca"
type textarea "x"
type textarea "Estou tentando cas"
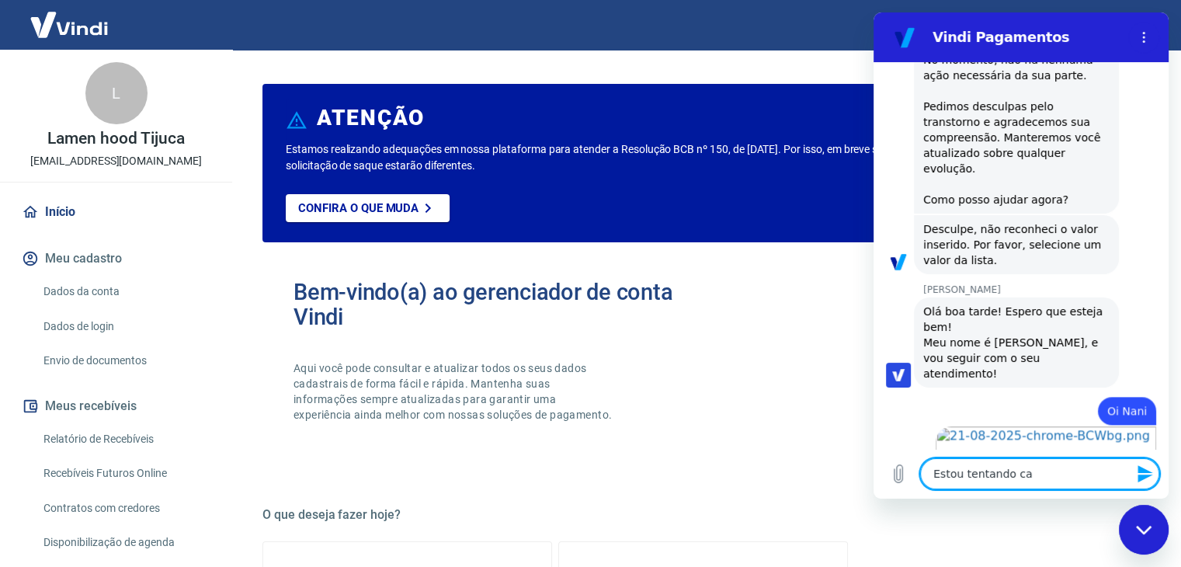
type textarea "x"
type textarea "Estou tentando ca"
type textarea "x"
type textarea "Estou tentando cad"
type textarea "x"
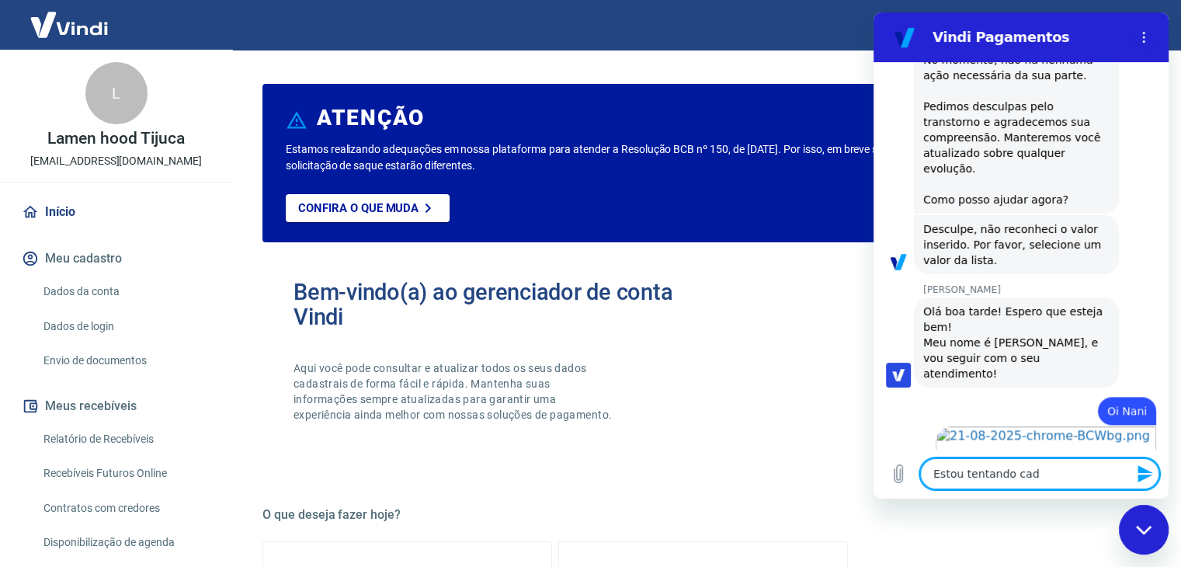
type textarea "Estou tentando cada"
type textarea "x"
type textarea "Estou tentando cadas"
type textarea "x"
type textarea "Estou tentando cadast"
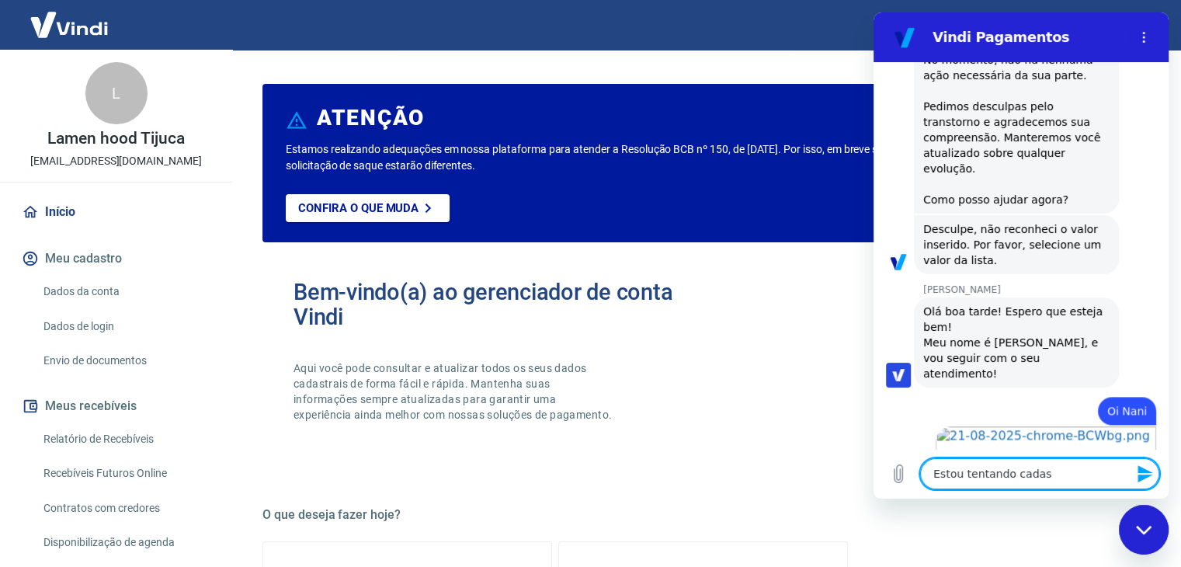
type textarea "x"
type textarea "Estou tentando cadastr"
type textarea "x"
type textarea "Estou tentando cadastra"
type textarea "x"
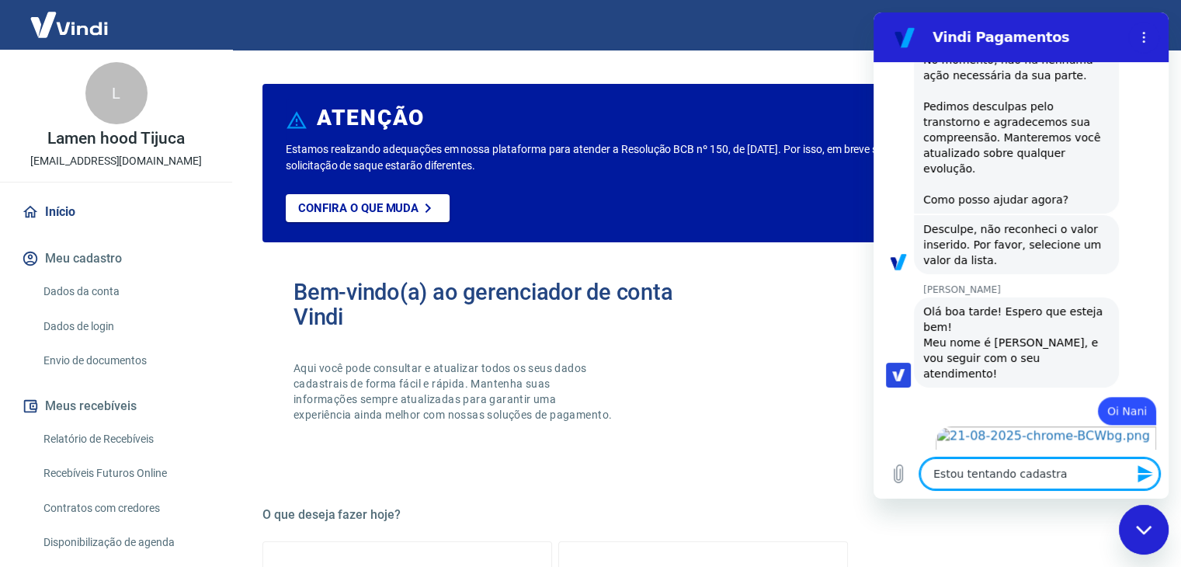
type textarea "Estou tentando cadastrar"
type textarea "x"
type textarea "Estou tentando cadastrar"
type textarea "x"
type textarea "Estou tentando cadastrar p"
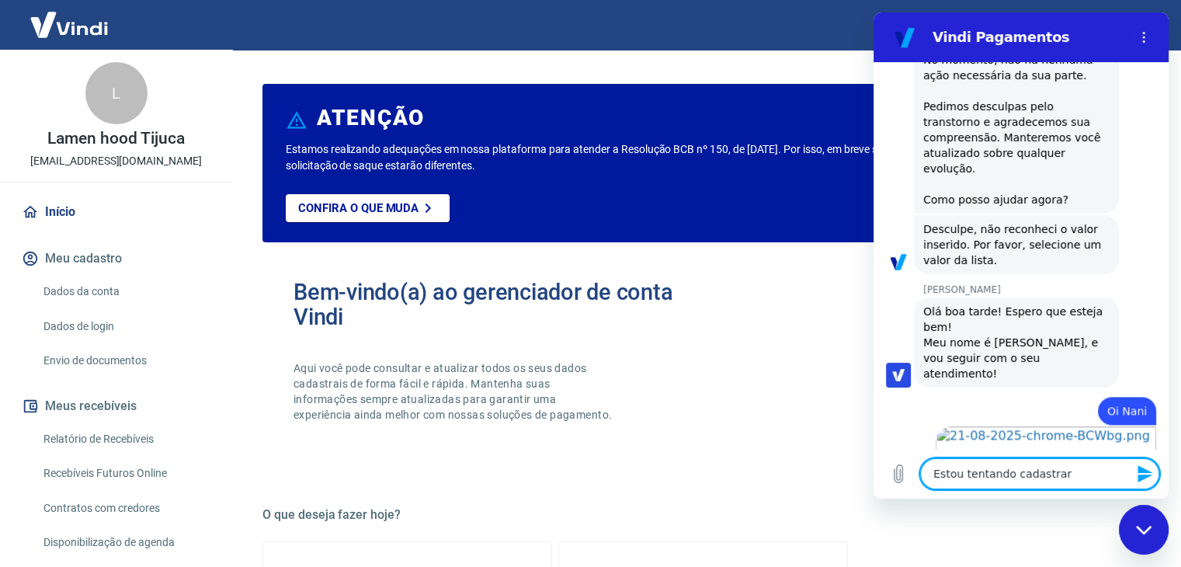
type textarea "x"
type textarea "Estou tentando cadastrar pa"
type textarea "x"
type textarea "Estou tentando cadastrar par"
type textarea "x"
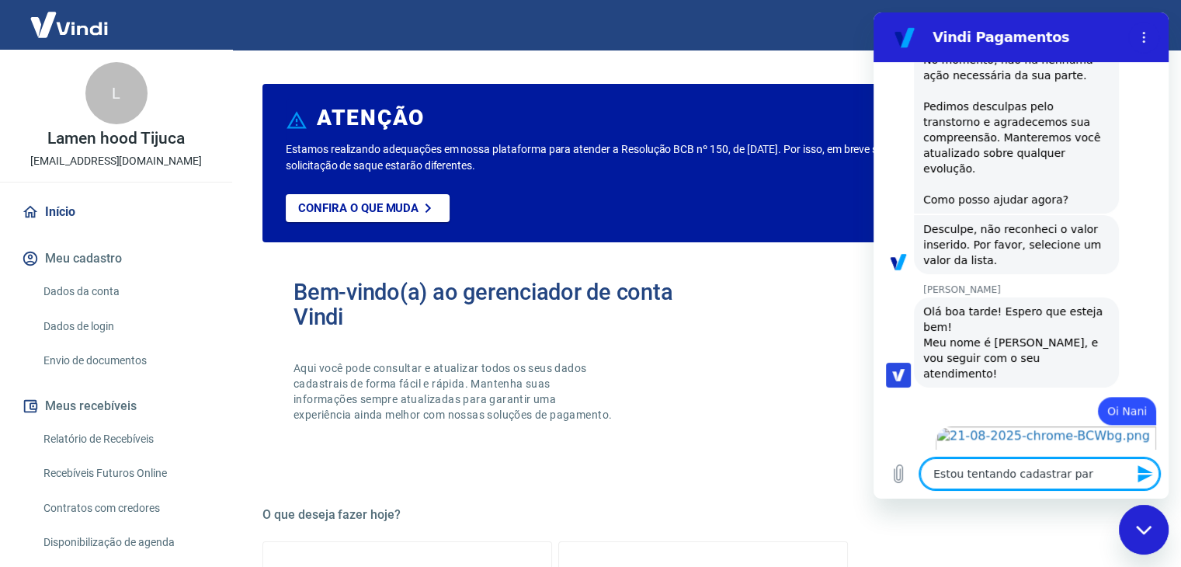
type textarea "Estou tentando cadastrar para"
type textarea "x"
type textarea "Estou tentando cadastrar para"
type textarea "x"
type textarea "Estou tentando cadastrar para u"
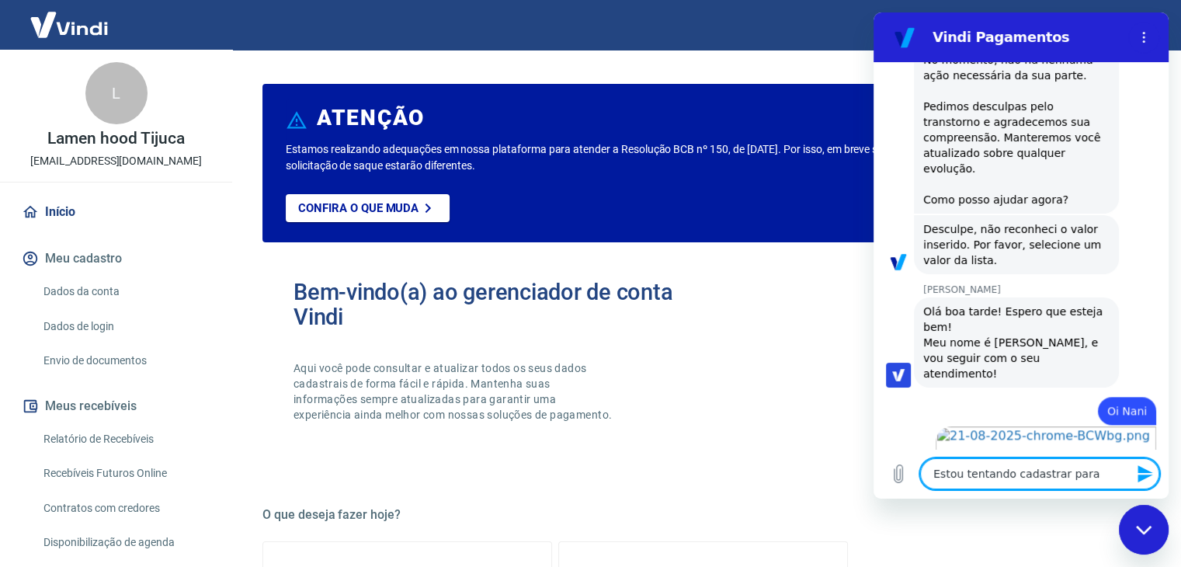
type textarea "x"
type textarea "Estou tentando cadastrar para us"
type textarea "x"
type textarea "Estou tentando cadastrar para [GEOGRAPHIC_DATA]"
type textarea "x"
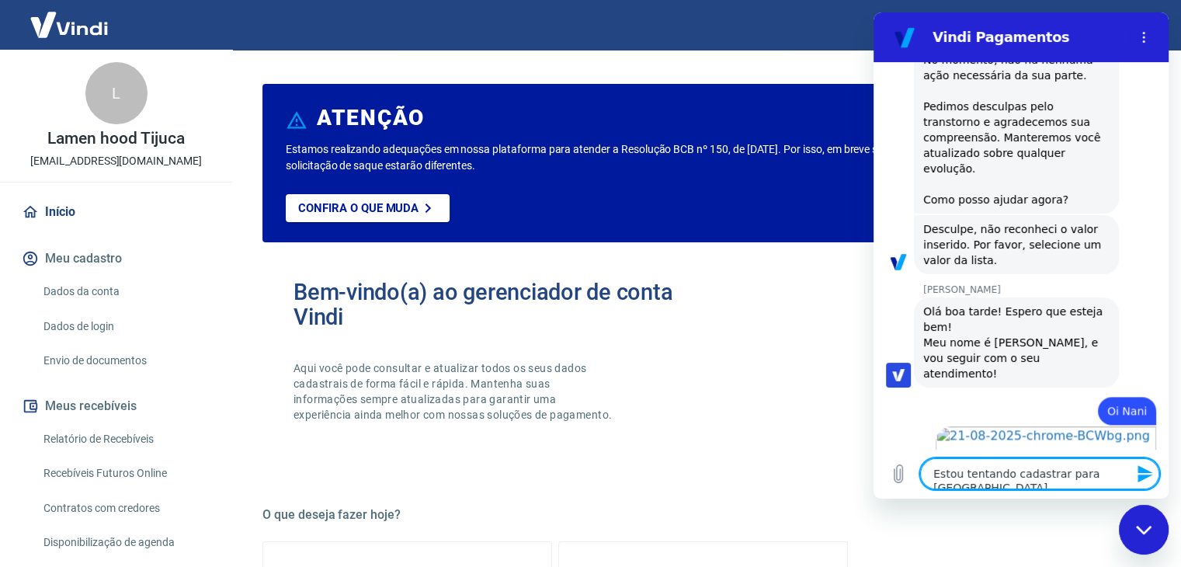
type textarea "Estou tentando cadastrar para usar"
type textarea "x"
type textarea "Estou tentando cadastrar para usar"
type textarea "x"
type textarea "Estou tentando cadastrar para usar n"
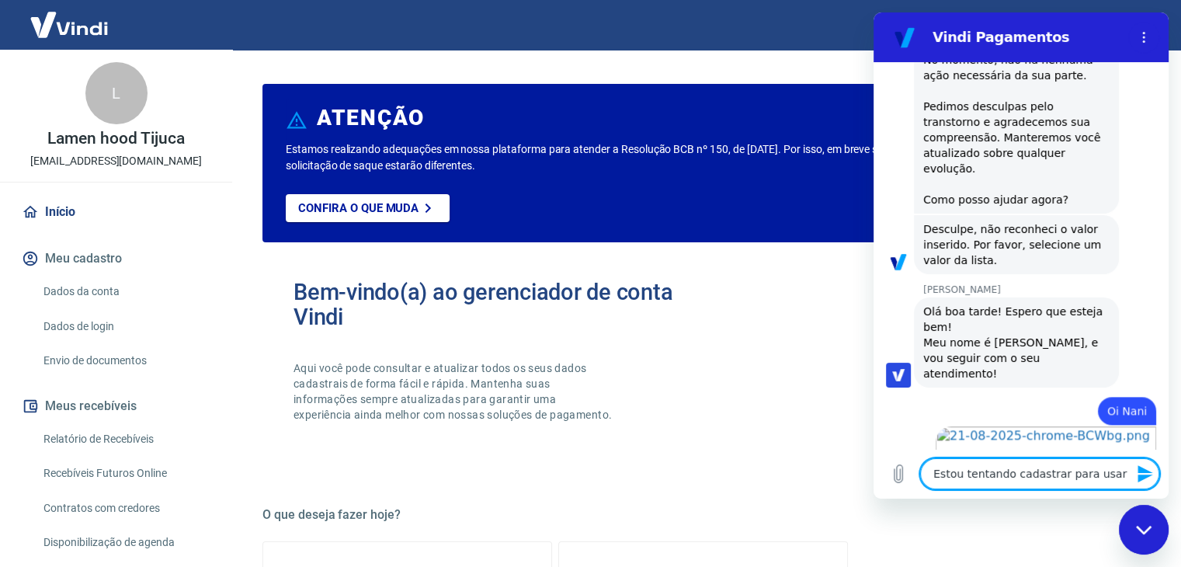
type textarea "x"
type textarea "Estou tentando cadastrar para usar no"
type textarea "x"
type textarea "Estou tentando cadastrar para usar no"
type textarea "x"
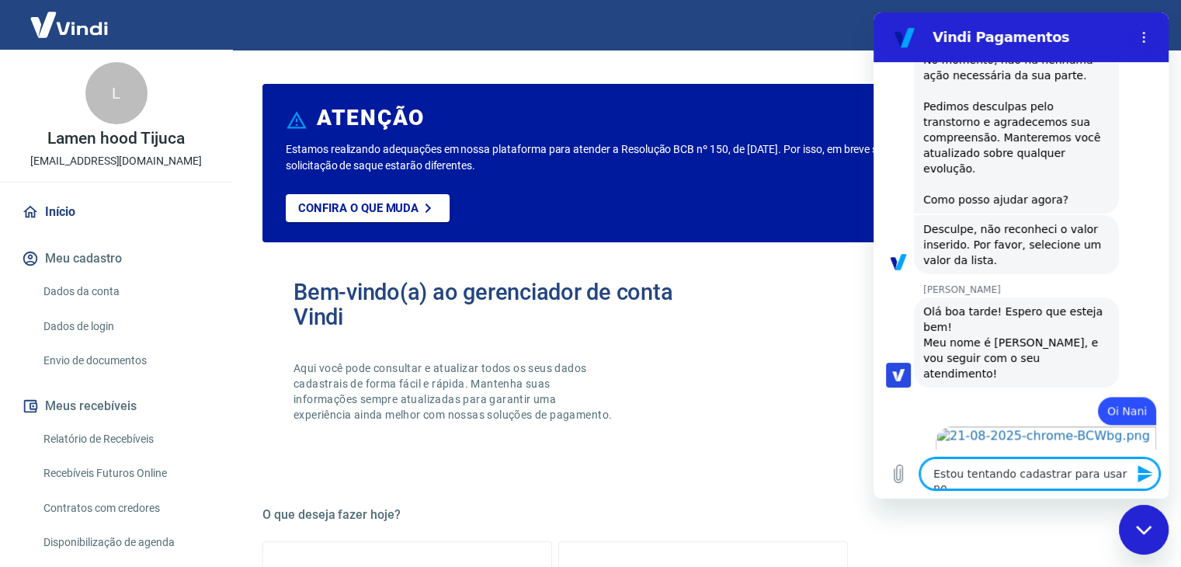
type textarea "Estou tentando cadastrar para usar no D"
type textarea "x"
type textarea "Estou tentando cadastrar para usar no De"
type textarea "x"
type textarea "Estou tentando cadastrar para usar no Del"
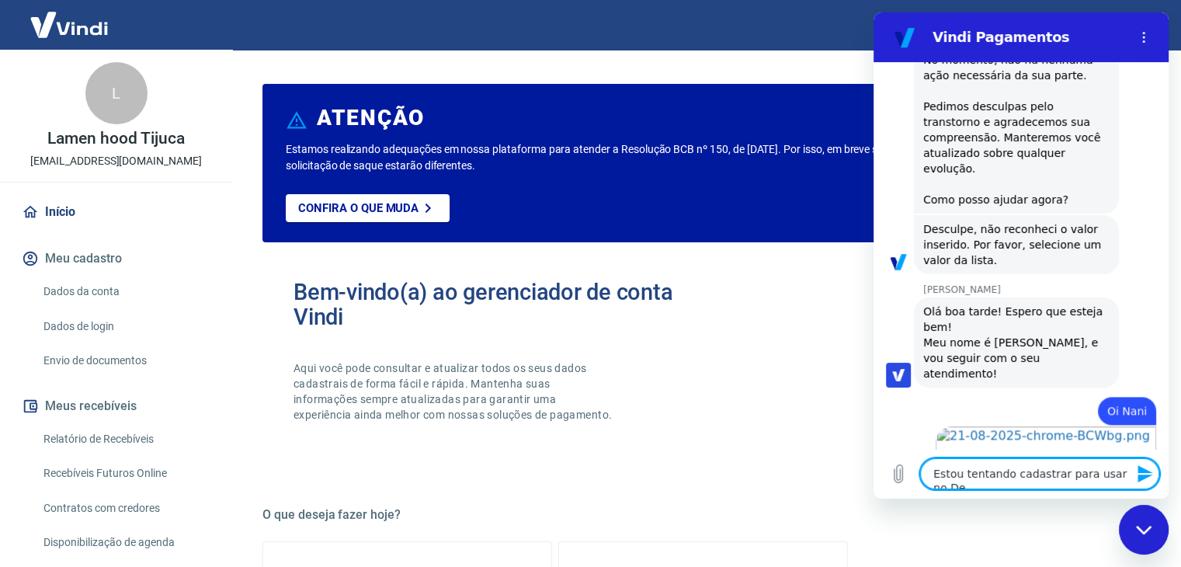
type textarea "x"
type textarea "Estou tentando cadastrar para usar no Deli"
type textarea "x"
type textarea "Estou tentando cadastrar para usar no Deliv"
type textarea "x"
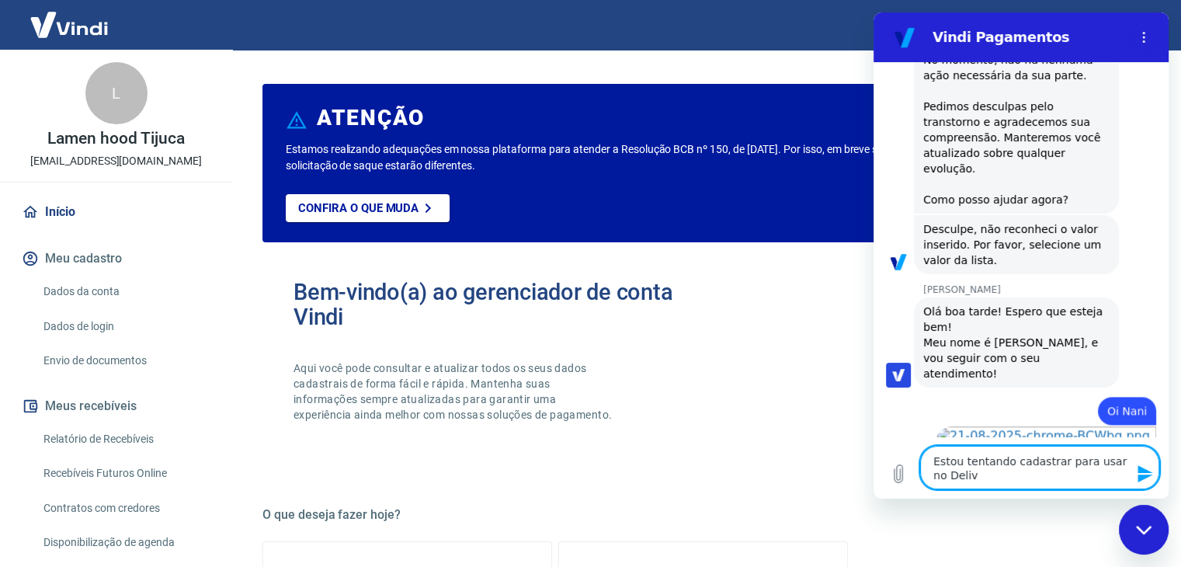
type textarea "Estou tentando cadastrar para usar no Delive"
type textarea "x"
type textarea "Estou tentando cadastrar para usar no Deliver"
type textarea "x"
type textarea "Estou tentando cadastrar para usar no Delivery"
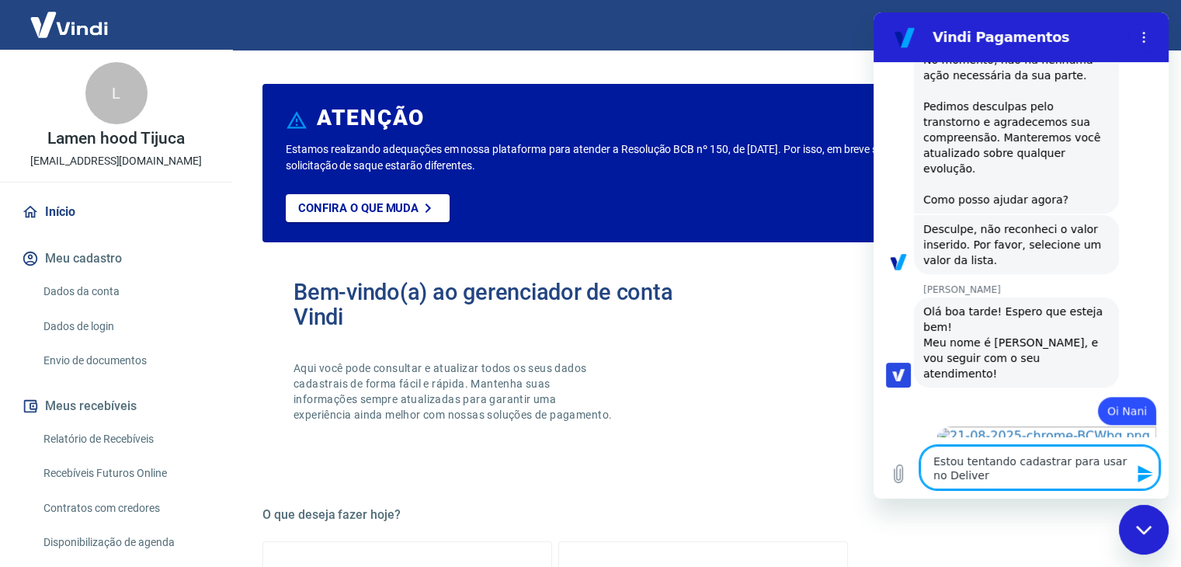
type textarea "x"
type textarea "Estou tentando cadastrar para usar no Delivery"
type textarea "x"
type textarea "Estou tentando cadastrar para usar no Delivery D"
type textarea "x"
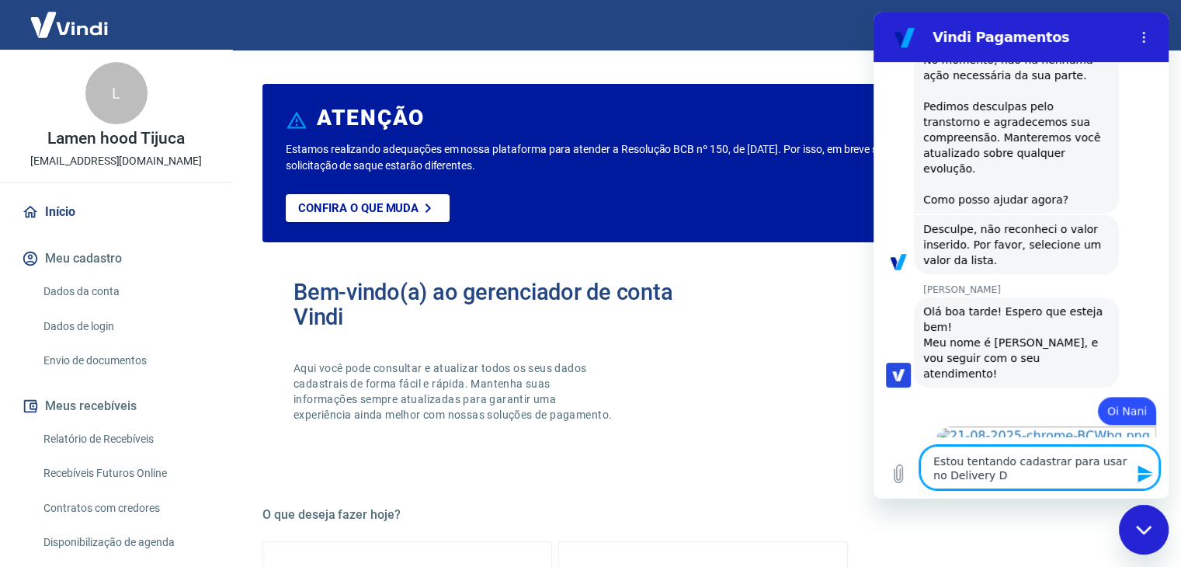
type textarea "Estou tentando cadastrar para usar no Delivery Di"
type textarea "x"
type textarea "Estou tentando cadastrar para usar no Delivery Dir"
type textarea "x"
type textarea "Estou tentando cadastrar para usar no Delivery Dire"
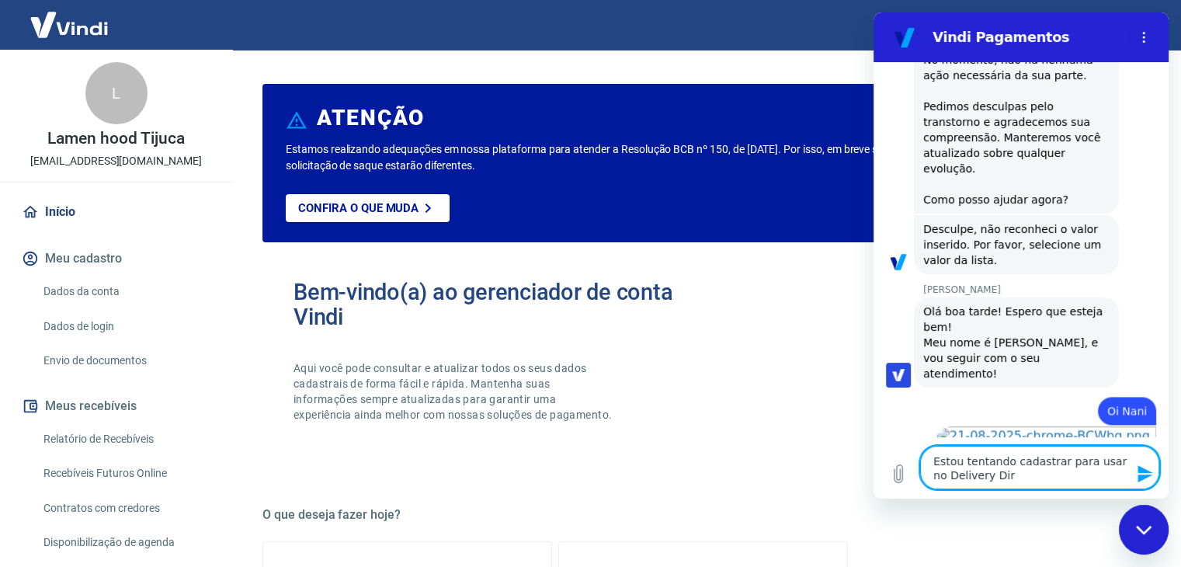
type textarea "x"
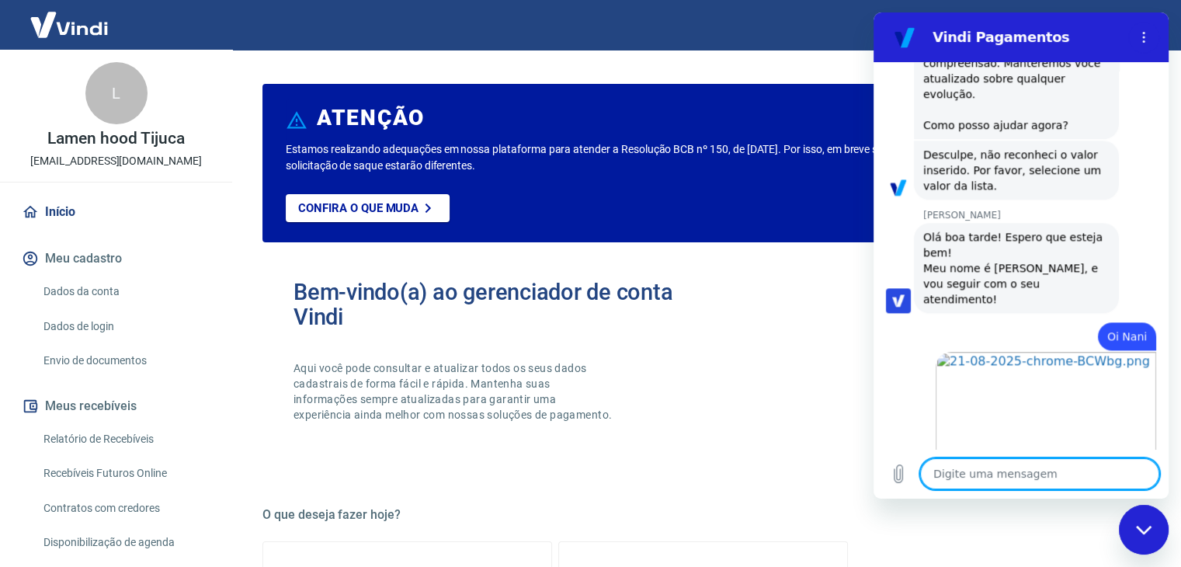
scroll to position [1800, 0]
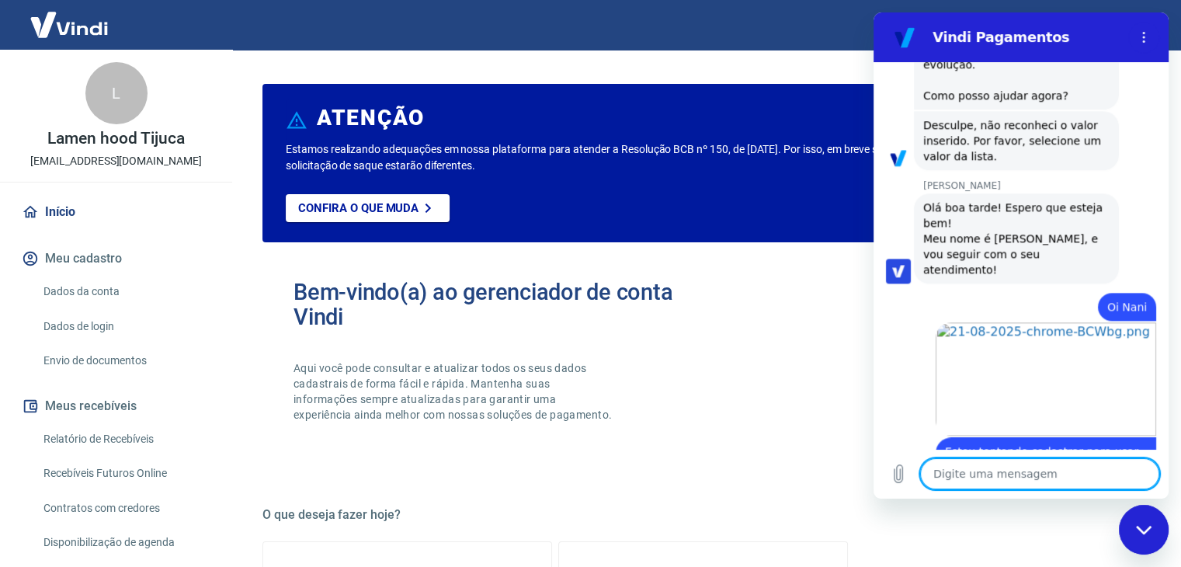
click at [1153, 522] on div "Fechar janela de mensagens" at bounding box center [1144, 529] width 47 height 47
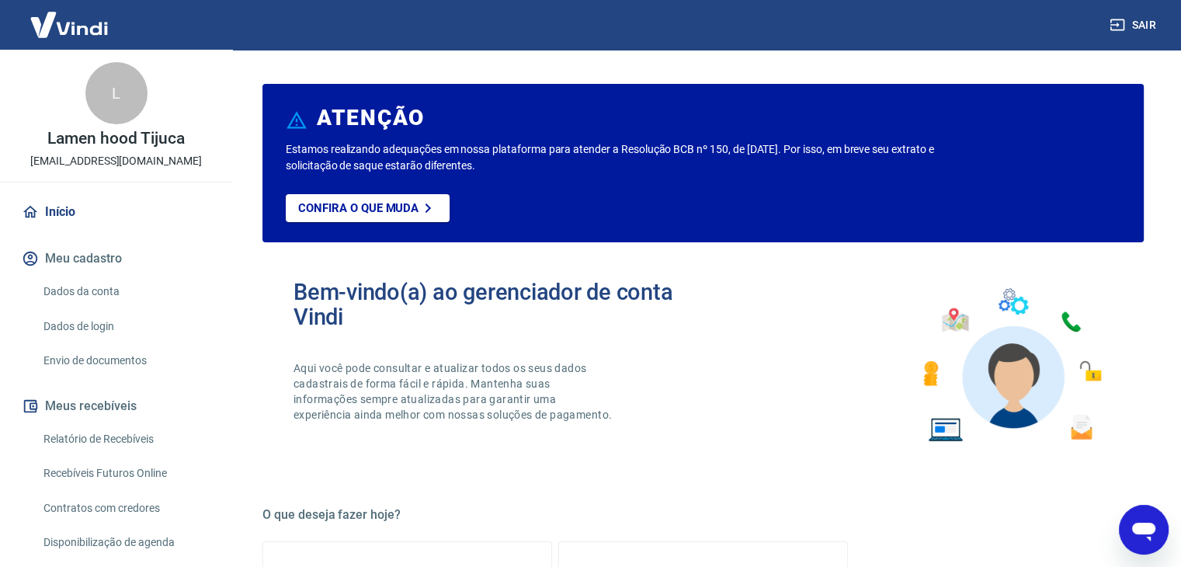
click at [1148, 526] on icon "Abrir janela de mensagens" at bounding box center [1143, 532] width 23 height 19
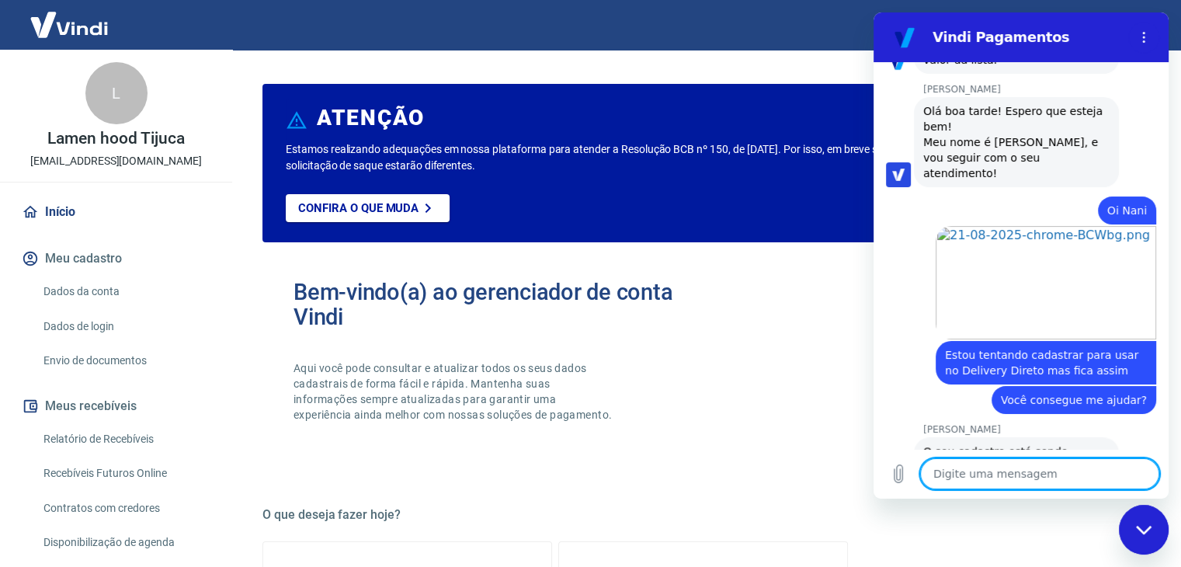
scroll to position [1899, 0]
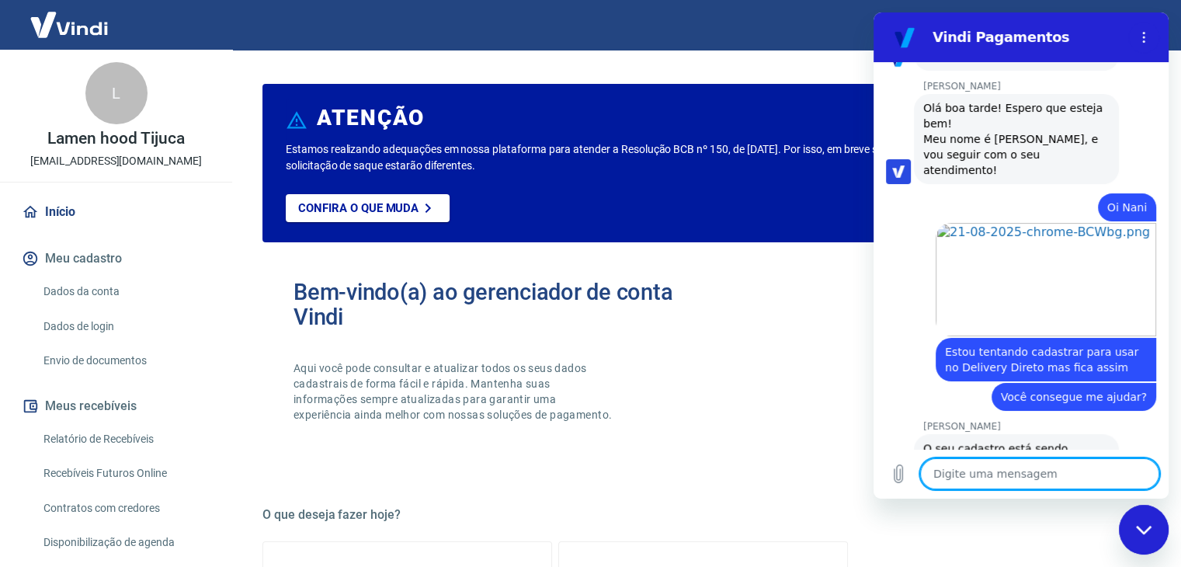
click at [1015, 468] on textarea at bounding box center [1039, 473] width 239 height 31
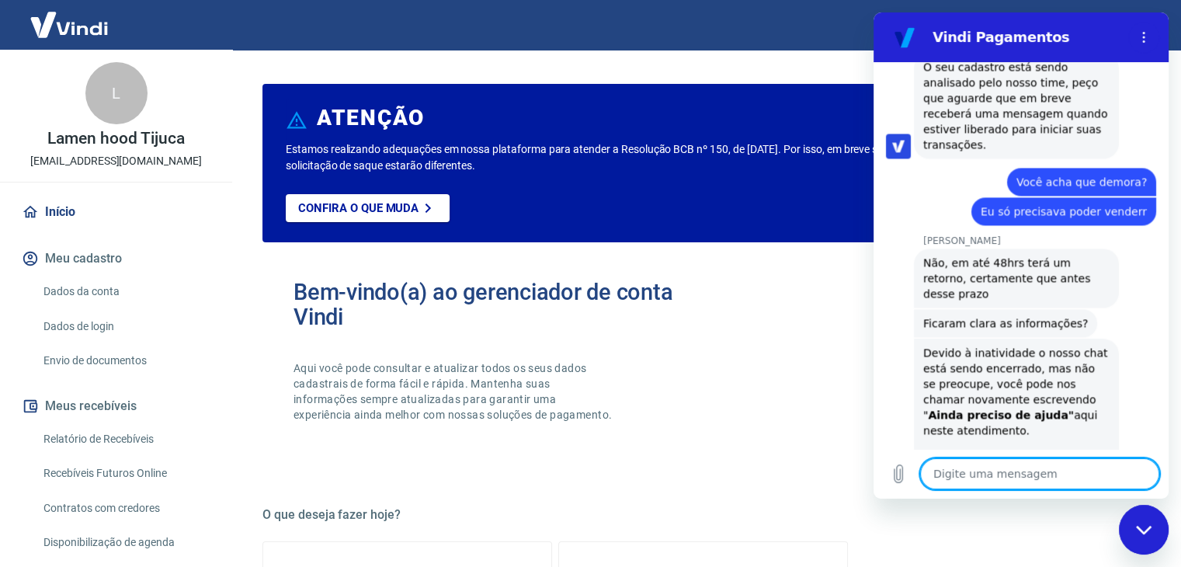
scroll to position [2287, 0]
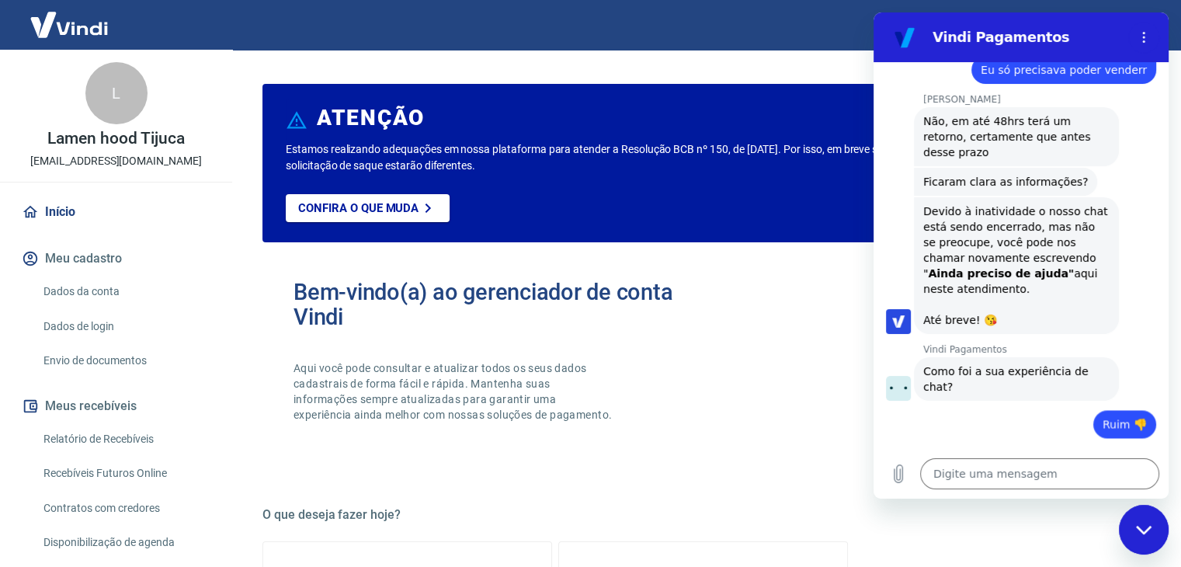
scroll to position [2420, 0]
click at [1088, 499] on input "Dê sua opinião:" at bounding box center [1035, 515] width 216 height 33
click at [1083, 544] on button "Enviar" at bounding box center [1113, 559] width 61 height 31
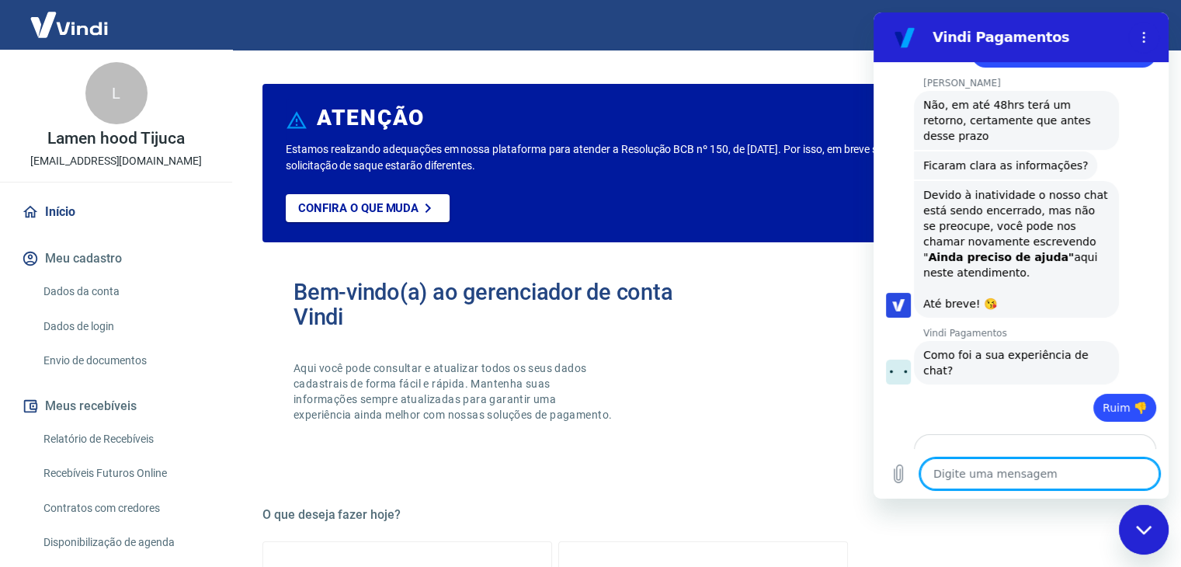
scroll to position [2441, 0]
